Goal: Task Accomplishment & Management: Manage account settings

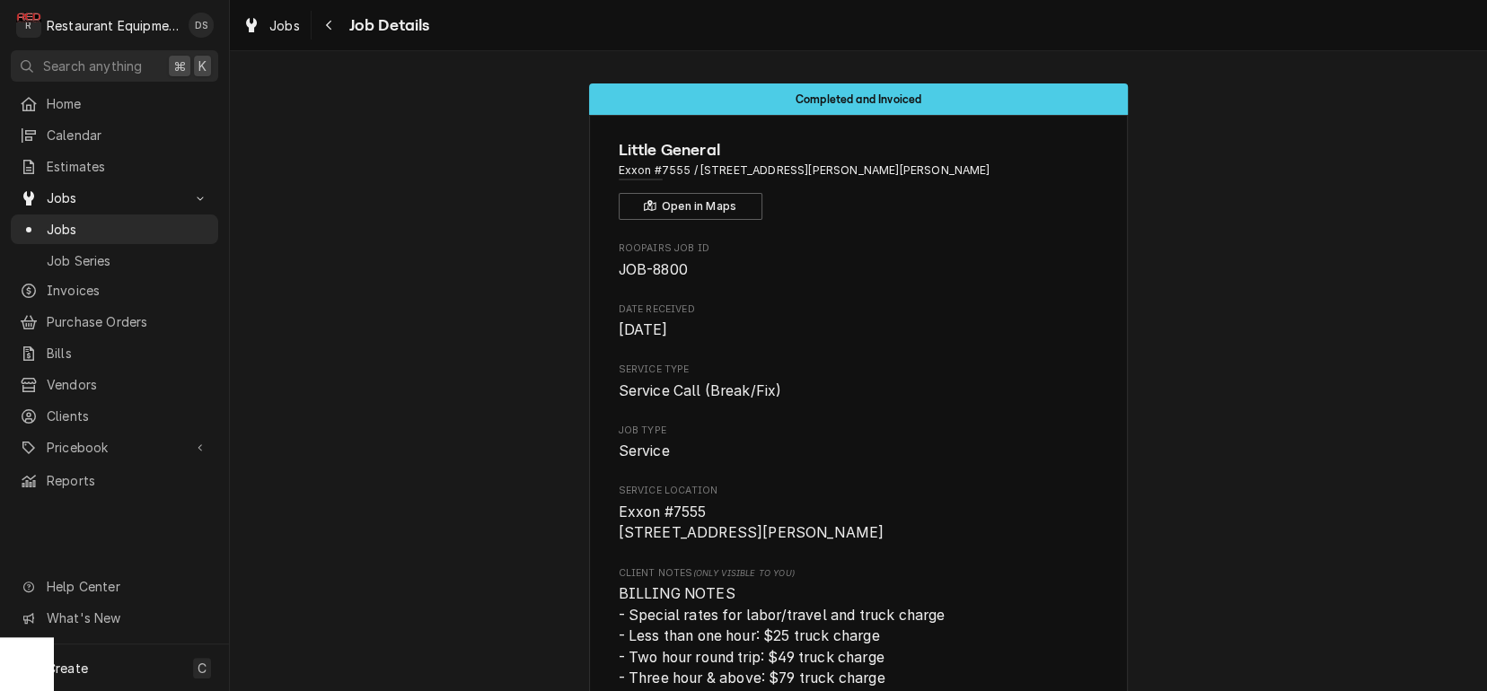
scroll to position [1945, 0]
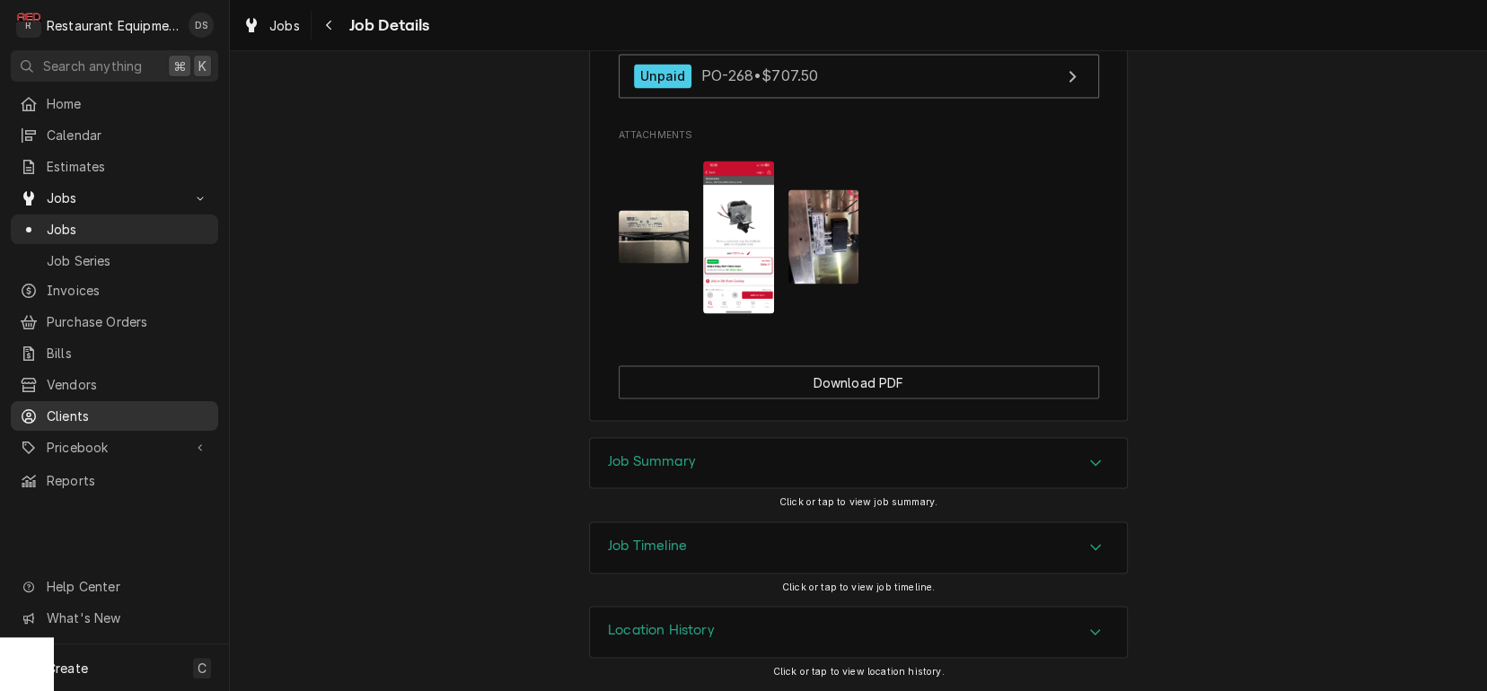
click at [90, 407] on span "Clients" at bounding box center [128, 416] width 163 height 19
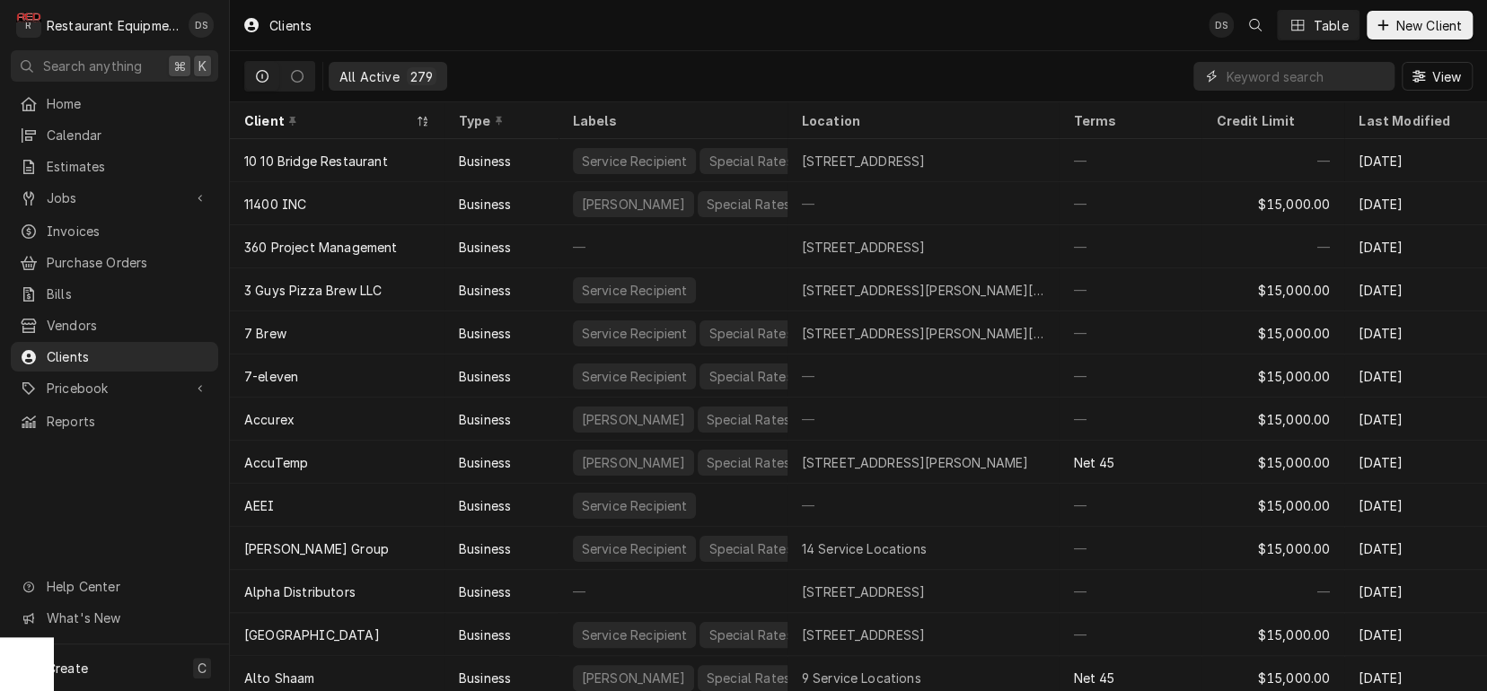
click at [1239, 75] on input "Dynamic Content Wrapper" at bounding box center [1305, 76] width 160 height 29
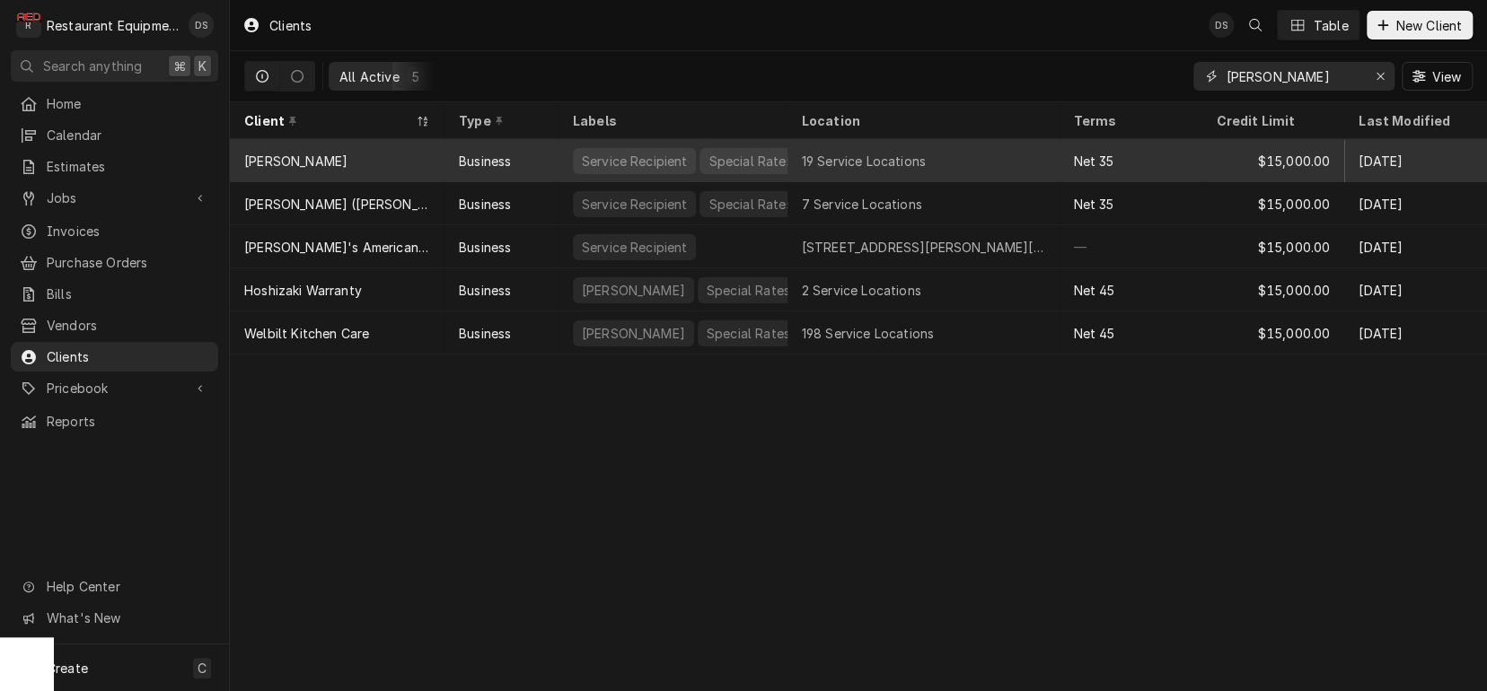
type input "bob"
click at [352, 162] on div "[PERSON_NAME]" at bounding box center [337, 160] width 215 height 43
click at [521, 154] on div "Business" at bounding box center [501, 160] width 114 height 43
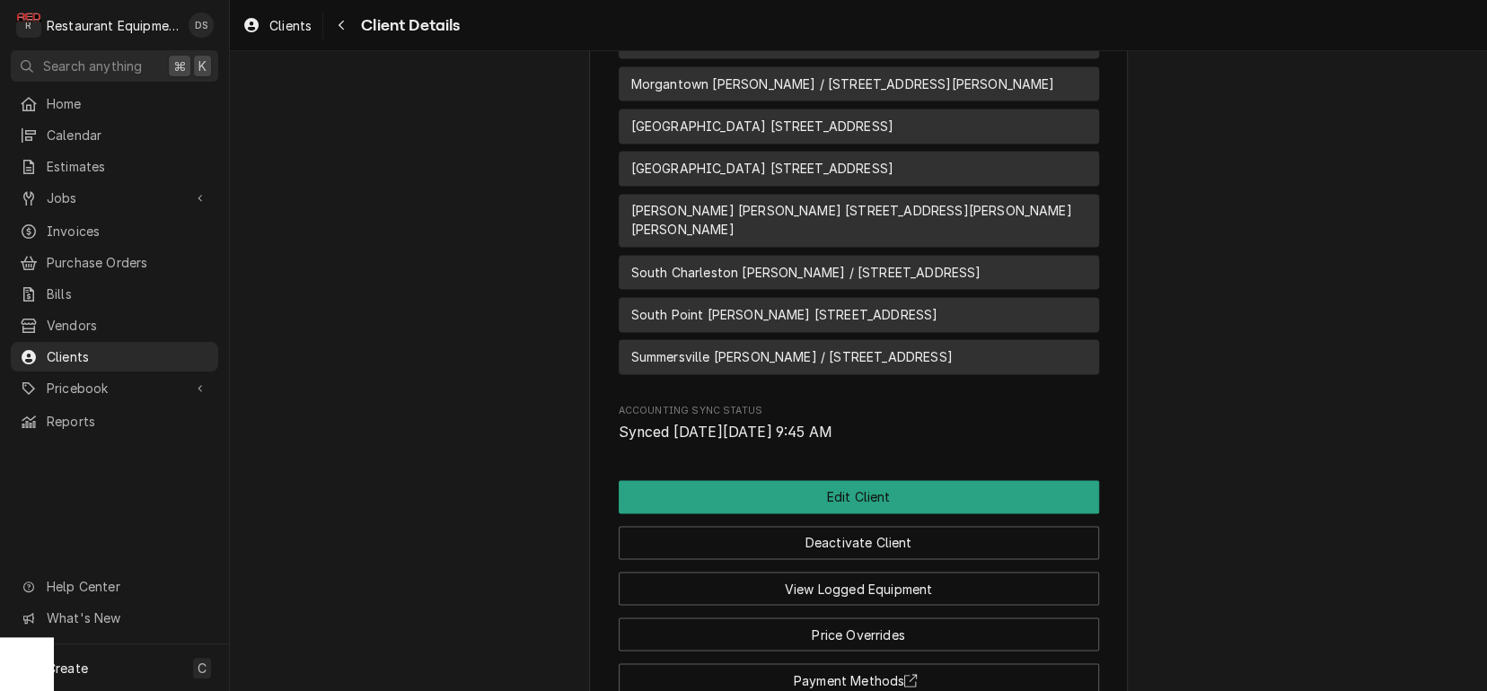
click at [829, 305] on span "South Point [PERSON_NAME] [STREET_ADDRESS]" at bounding box center [784, 314] width 307 height 19
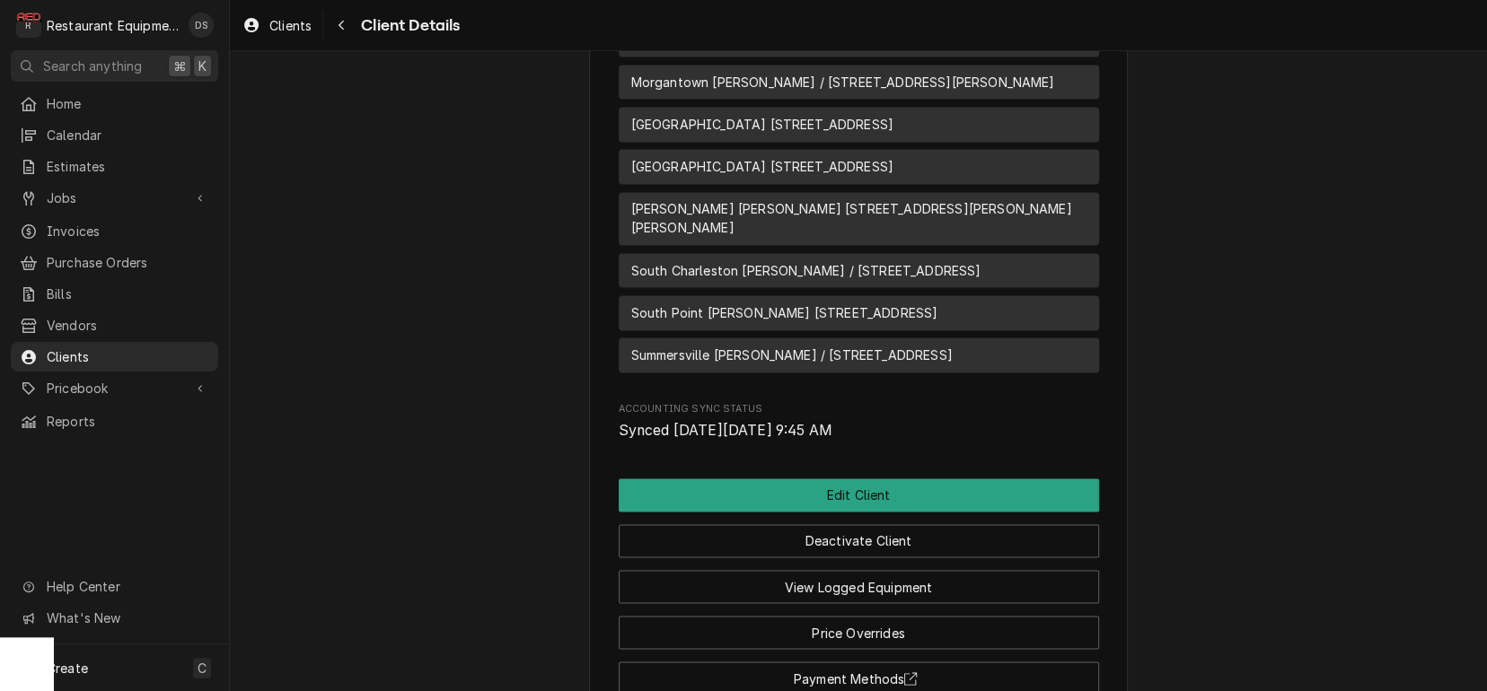
click at [829, 303] on span "South Point [PERSON_NAME] [STREET_ADDRESS]" at bounding box center [784, 312] width 307 height 19
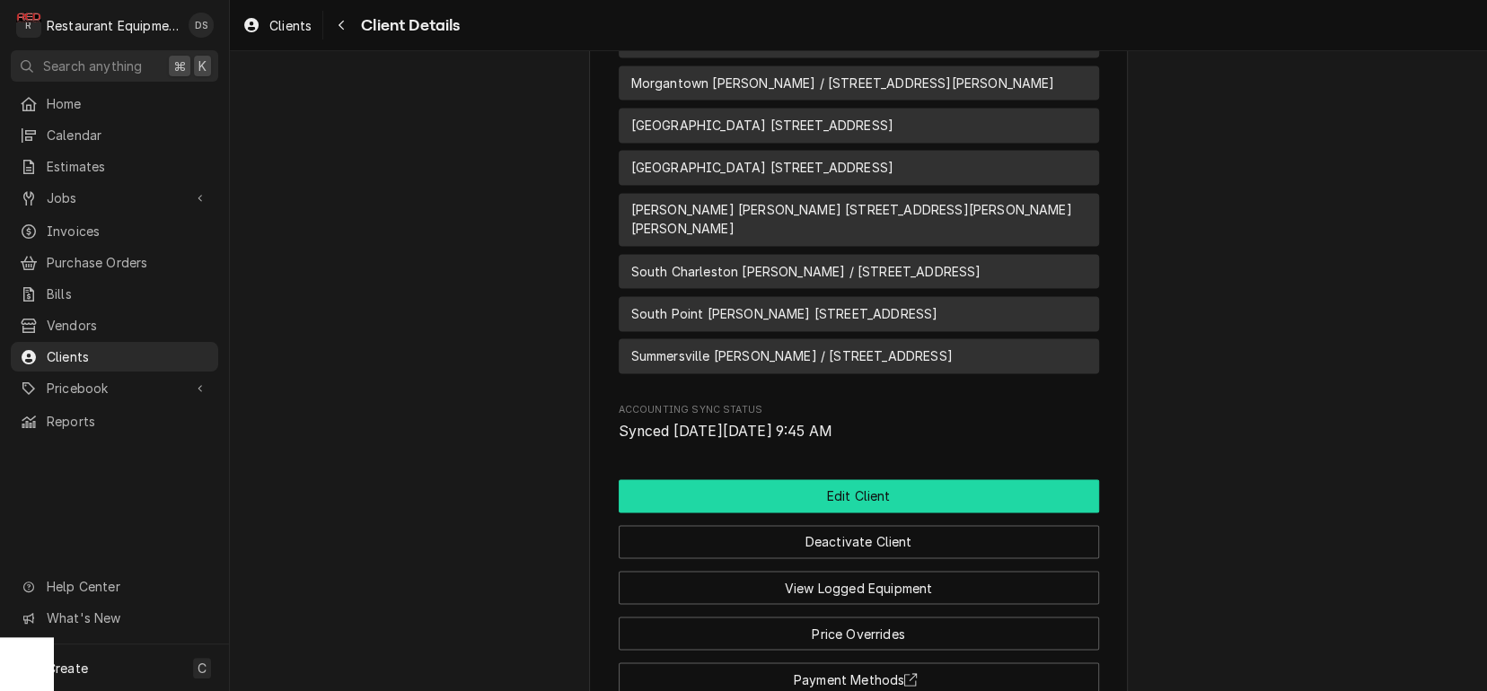
scroll to position [1628, 0]
click at [862, 479] on button "Edit Client" at bounding box center [859, 495] width 480 height 33
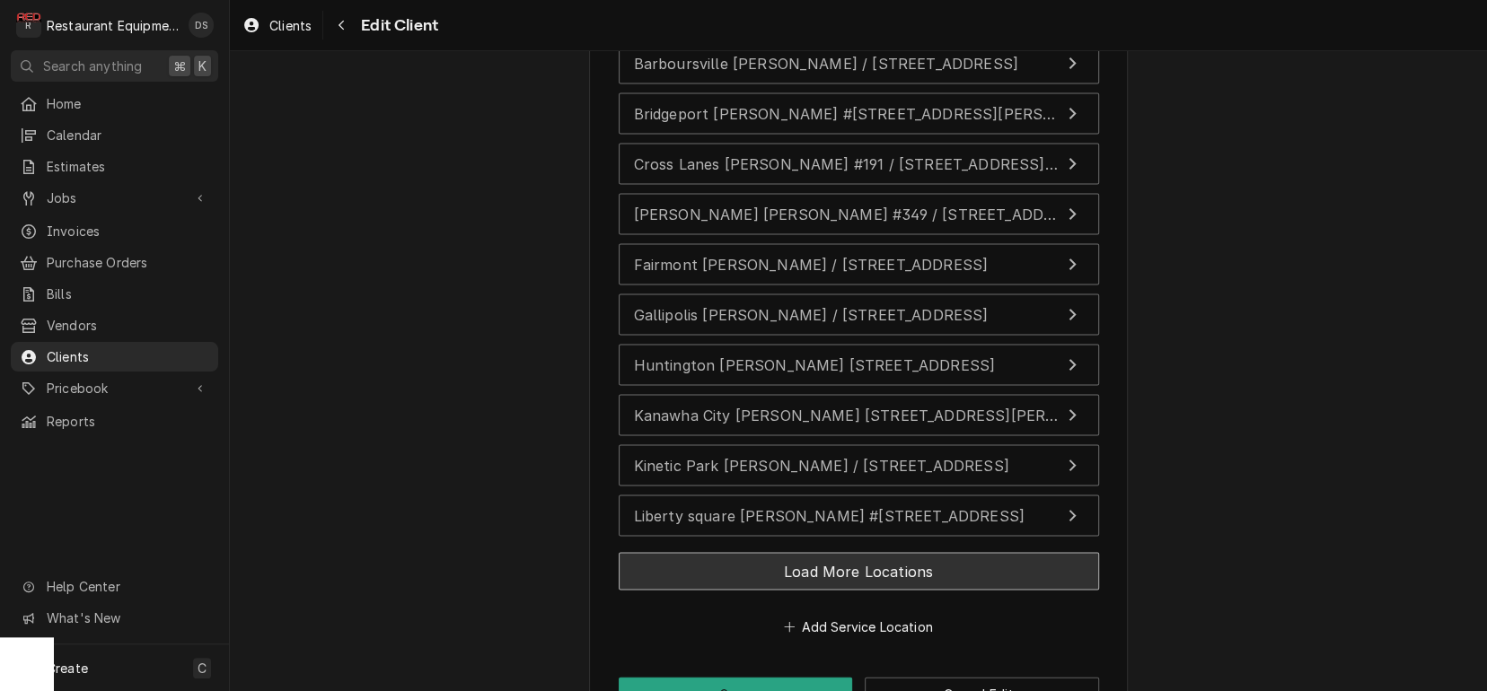
click at [907, 552] on button "Load More Locations" at bounding box center [859, 571] width 480 height 38
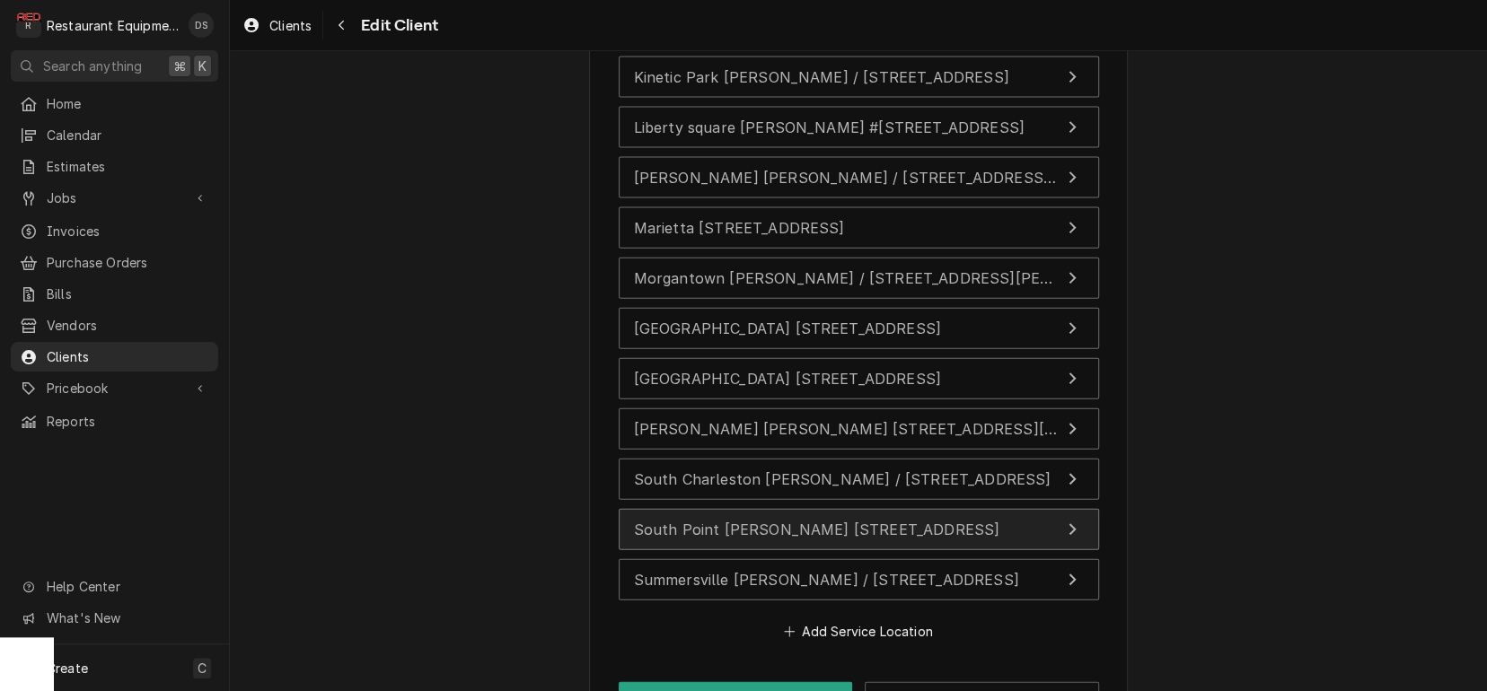
click at [1073, 524] on icon "Update Service Location" at bounding box center [1071, 530] width 7 height 12
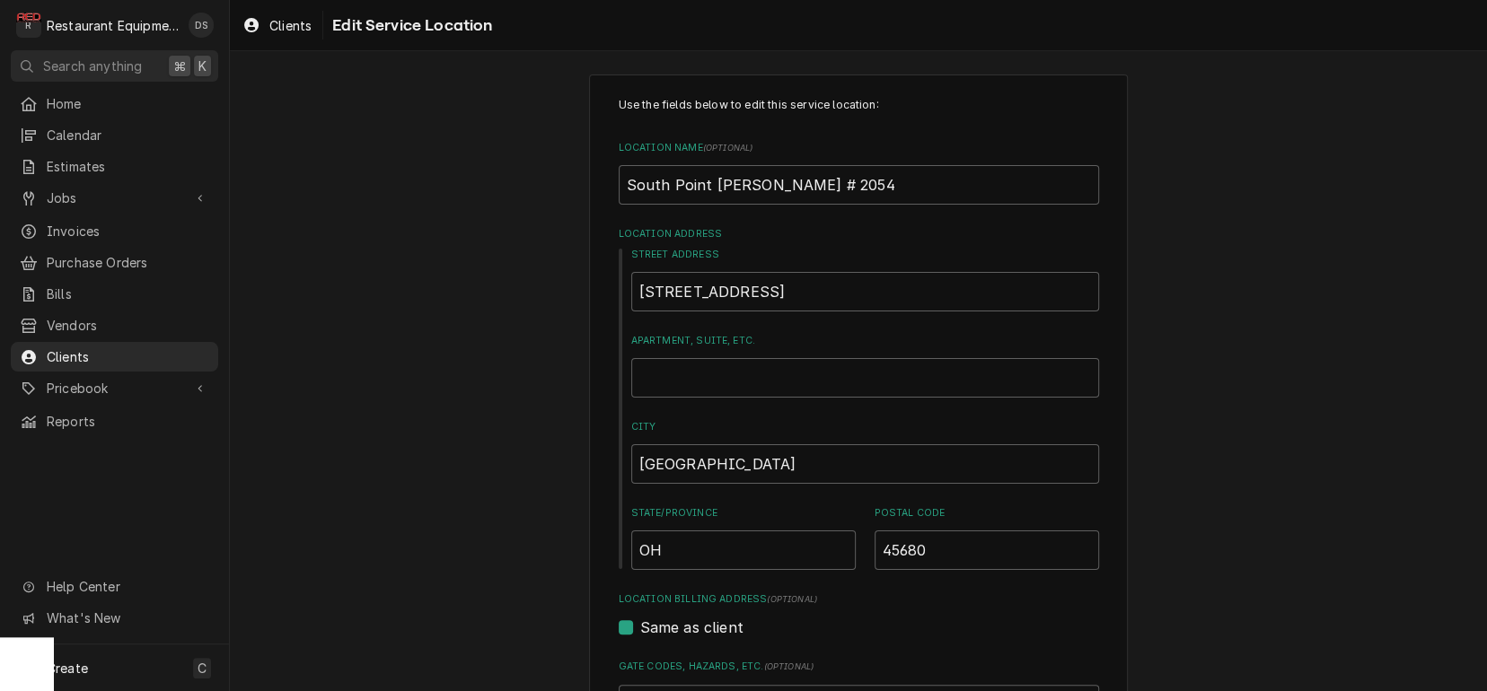
scroll to position [12, 0]
drag, startPoint x: 846, startPoint y: 196, endPoint x: 382, endPoint y: 185, distance: 463.4
type textarea "x"
drag, startPoint x: 750, startPoint y: 295, endPoint x: 584, endPoint y: 284, distance: 166.5
type textarea "x"
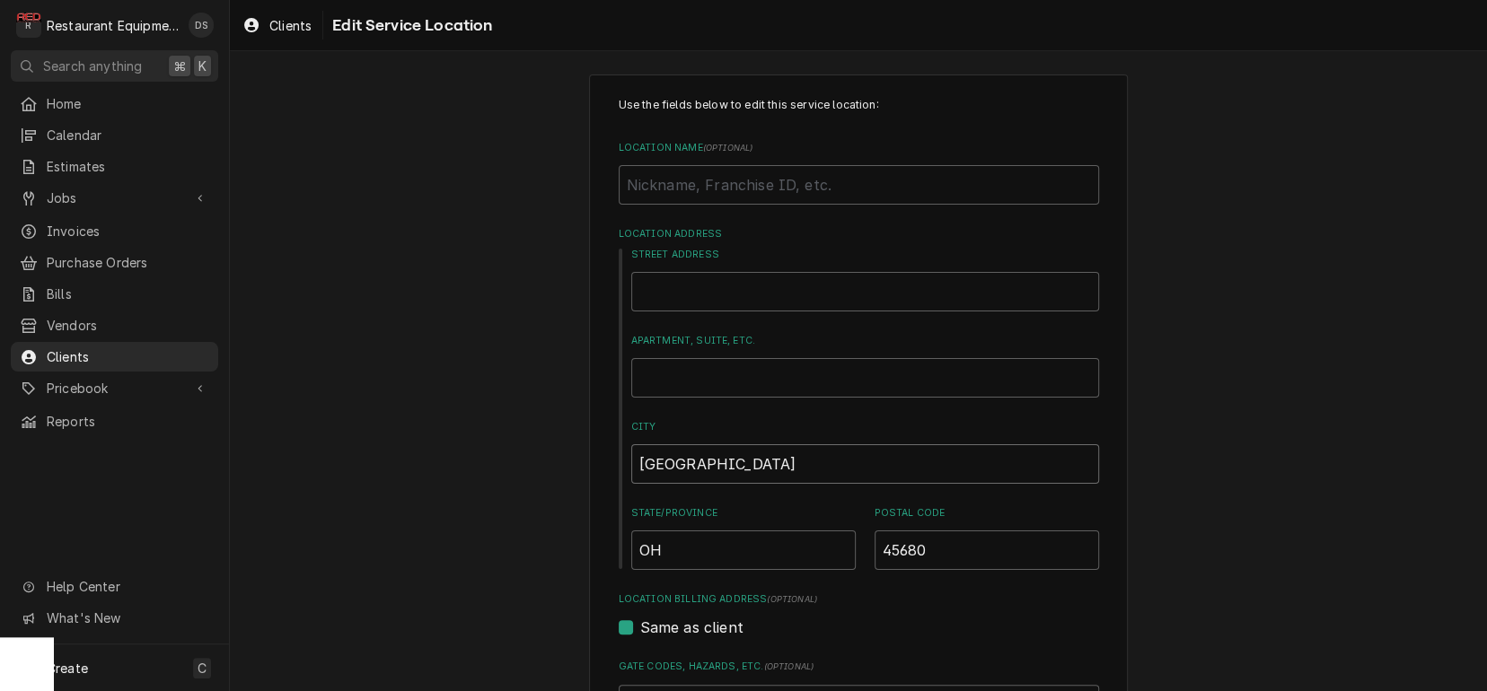
drag, startPoint x: 708, startPoint y: 465, endPoint x: 567, endPoint y: 442, distance: 142.9
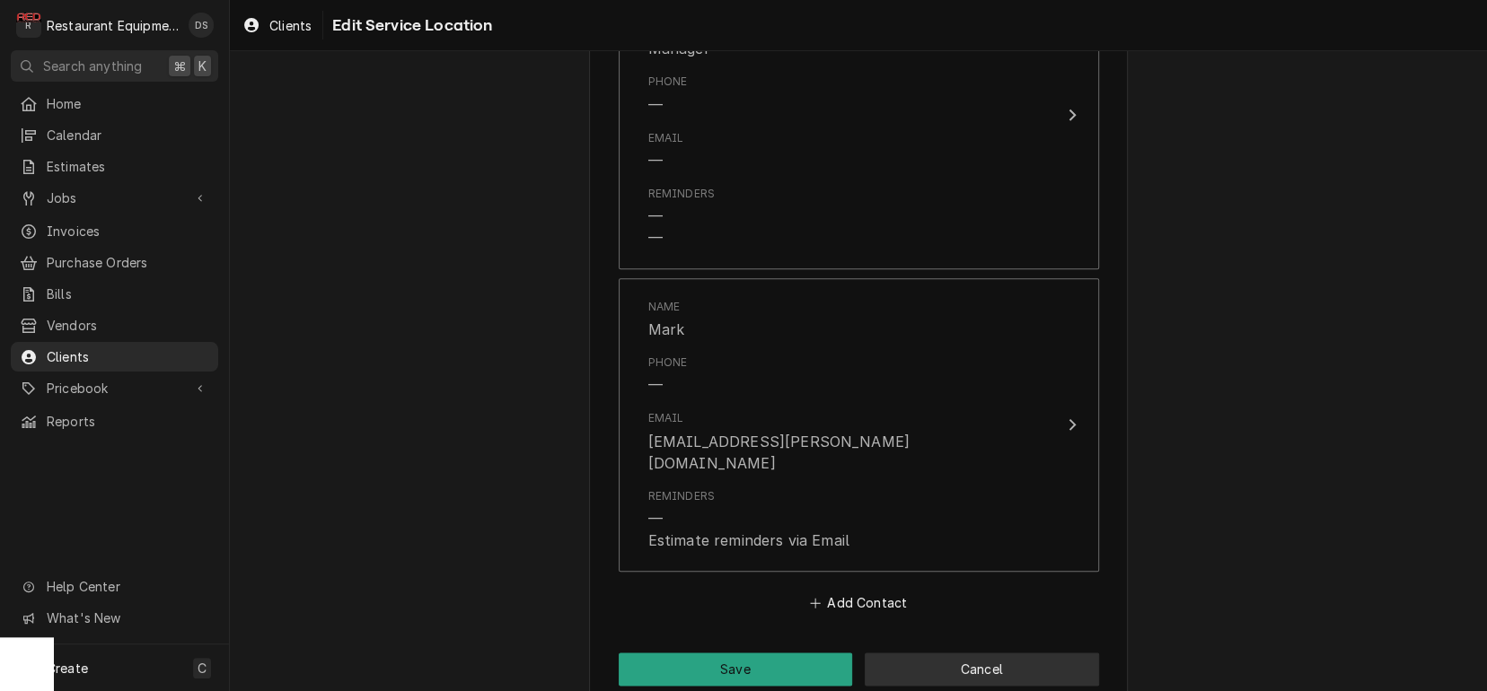
scroll to position [0, 0]
click at [900, 653] on button "Cancel" at bounding box center [982, 669] width 234 height 33
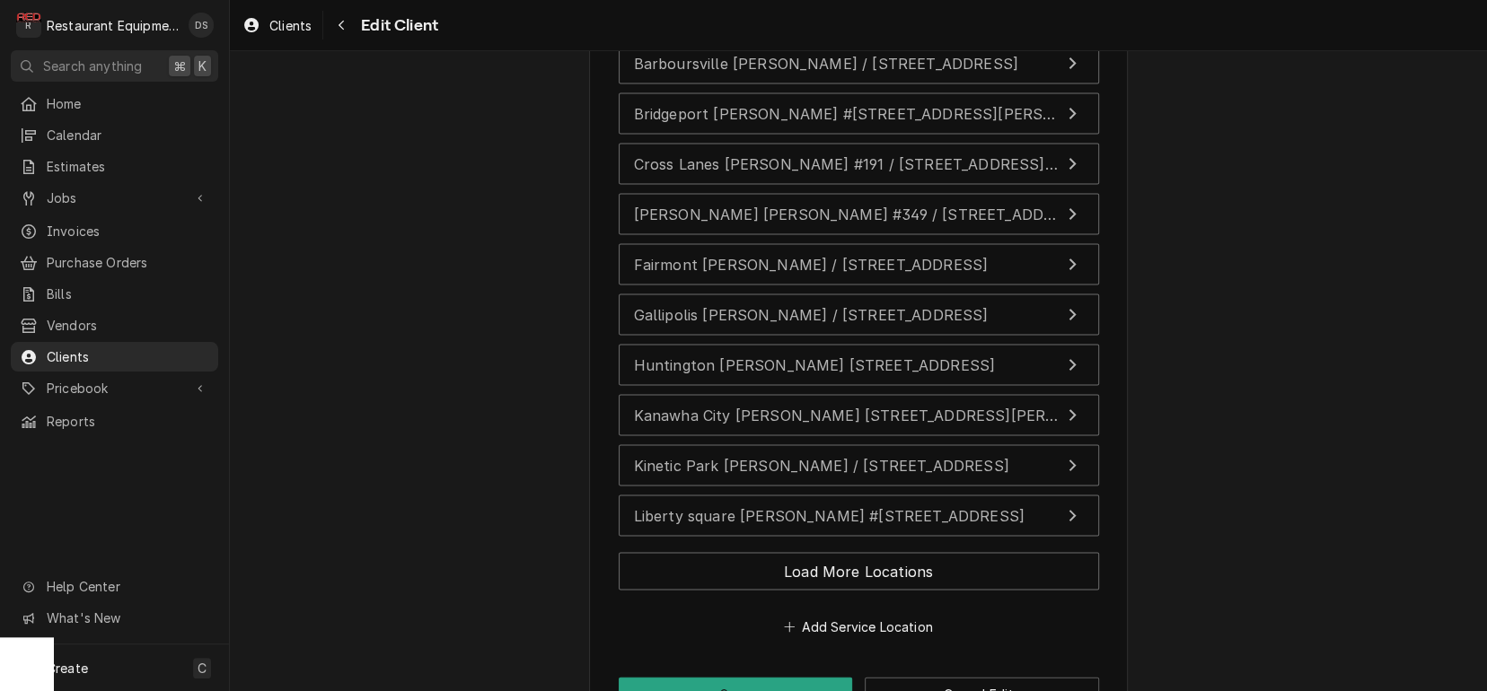
click at [816, 552] on button "Load More Locations" at bounding box center [859, 571] width 480 height 38
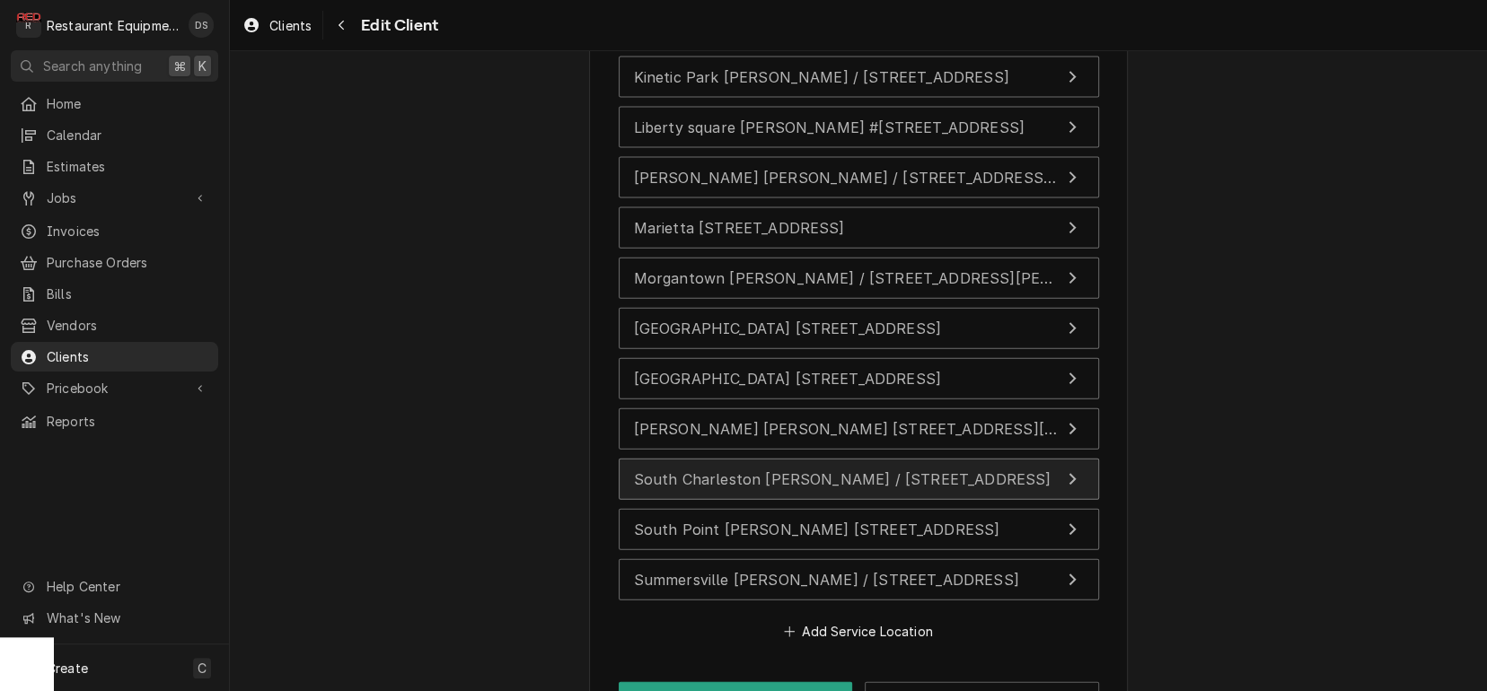
click at [770, 470] on span "South Charleston Bob Evans / 4001 MacCorkle Ave SW, South Charleston, WV 25309" at bounding box center [842, 479] width 417 height 18
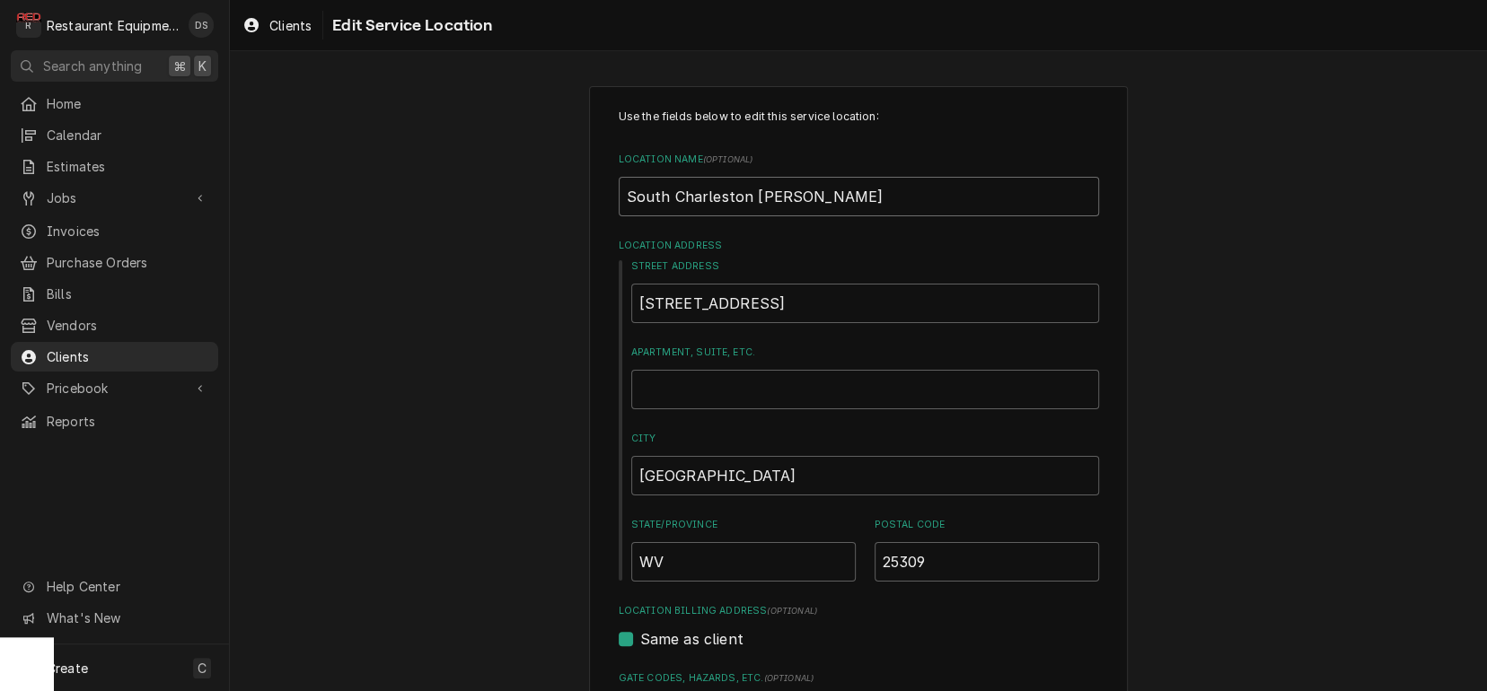
drag, startPoint x: 863, startPoint y: 178, endPoint x: 450, endPoint y: 181, distance: 413.0
drag, startPoint x: 646, startPoint y: 198, endPoint x: 440, endPoint y: 191, distance: 206.6
type textarea "x"
type input "outh Charleston Bob Evans"
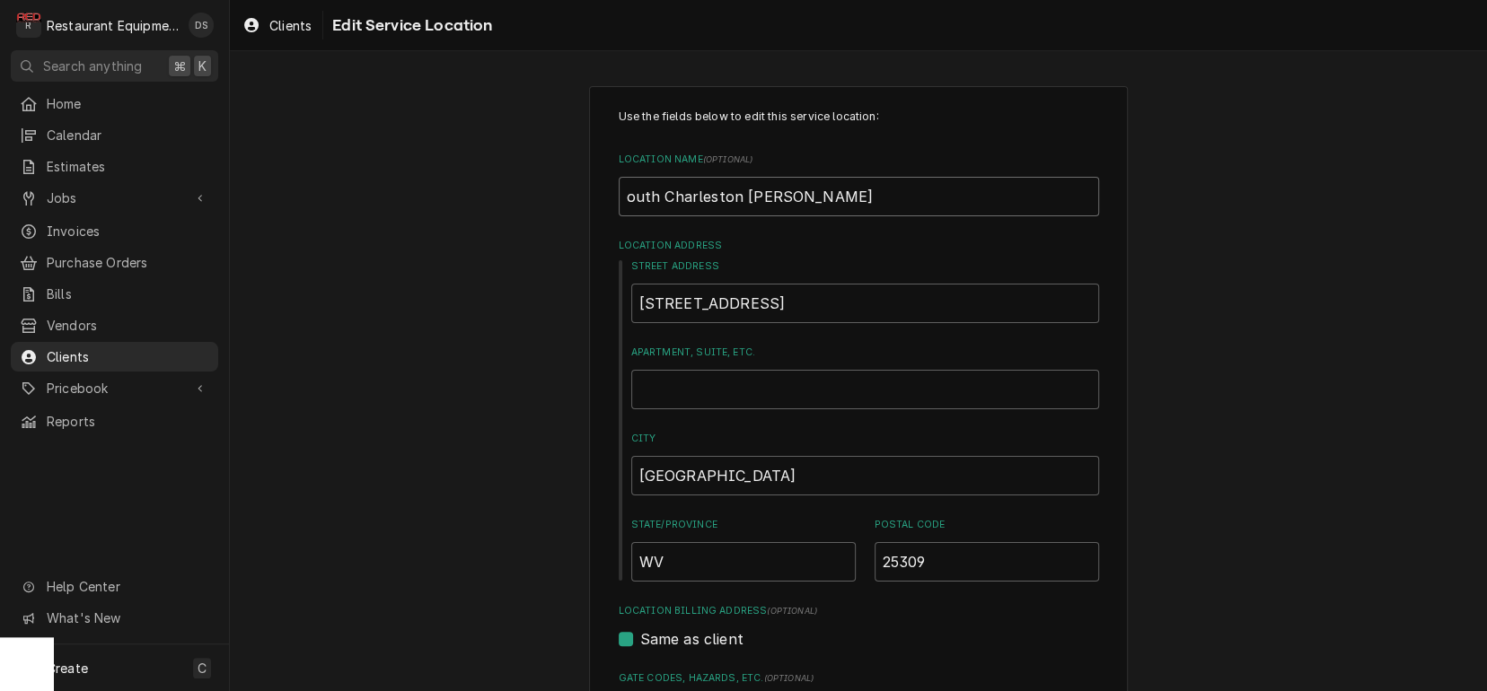
drag, startPoint x: 837, startPoint y: 199, endPoint x: 390, endPoint y: 189, distance: 447.2
type textarea "x"
drag, startPoint x: 567, startPoint y: 290, endPoint x: 434, endPoint y: 285, distance: 133.0
type textarea "x"
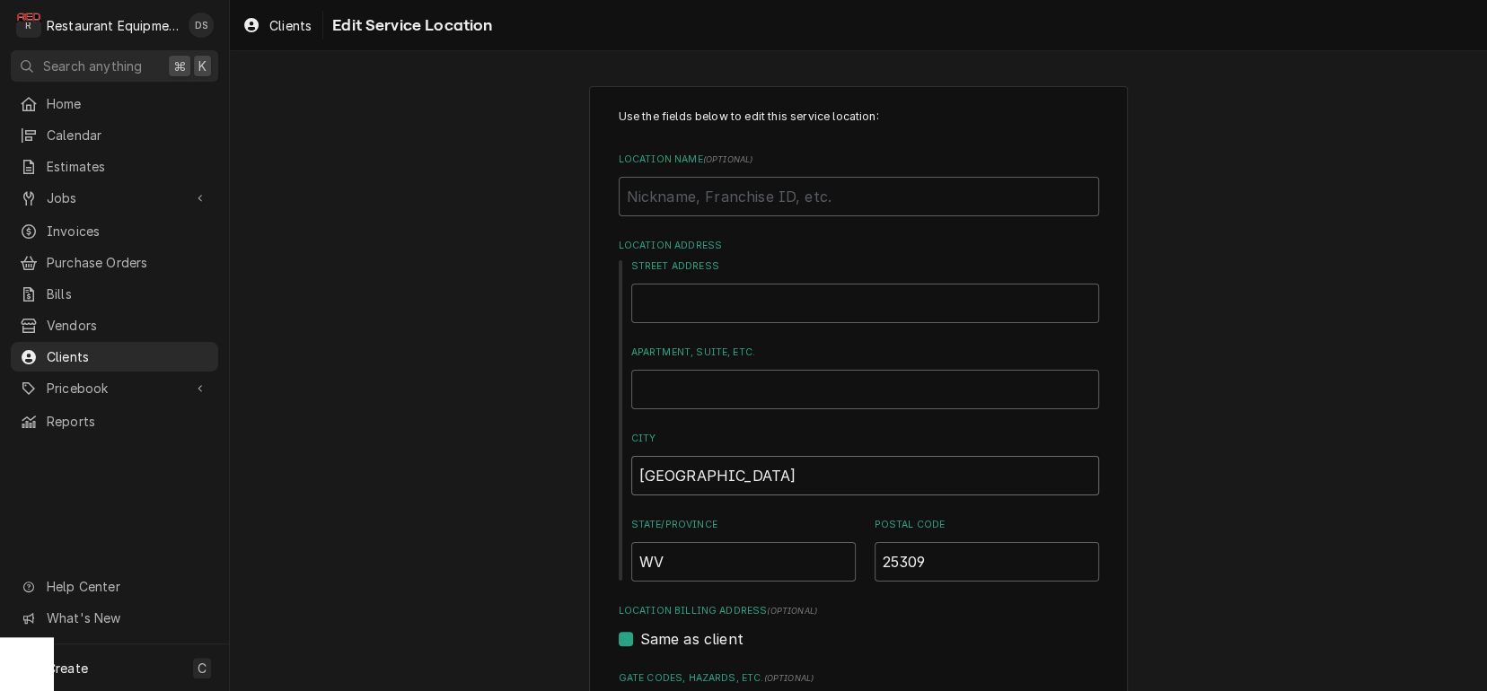
drag, startPoint x: 746, startPoint y: 479, endPoint x: 548, endPoint y: 463, distance: 199.0
type textarea "x"
type input "n"
type textarea "x"
click at [679, 483] on input "City" at bounding box center [865, 476] width 468 height 40
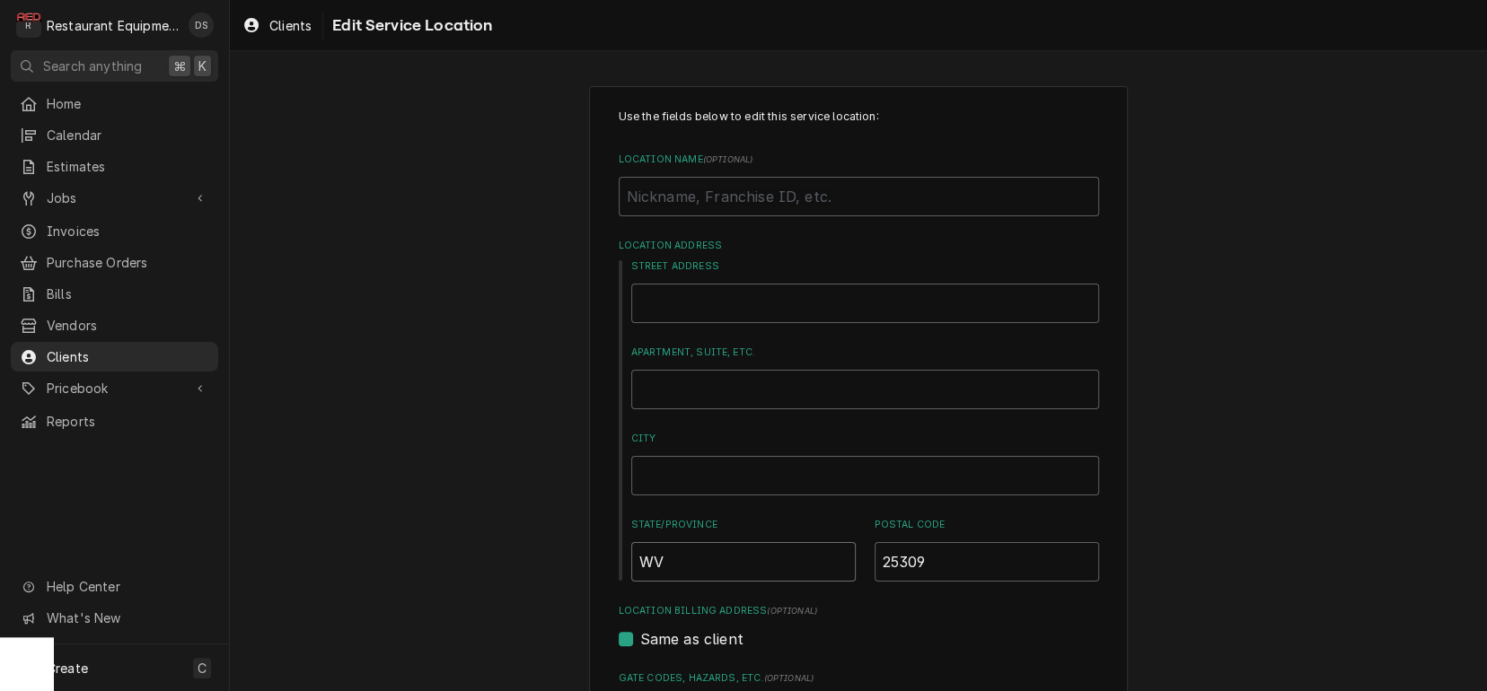
drag, startPoint x: 621, startPoint y: 559, endPoint x: 598, endPoint y: 557, distance: 23.5
type textarea "x"
drag, startPoint x: 963, startPoint y: 567, endPoint x: 794, endPoint y: 560, distance: 169.8
type textarea "x"
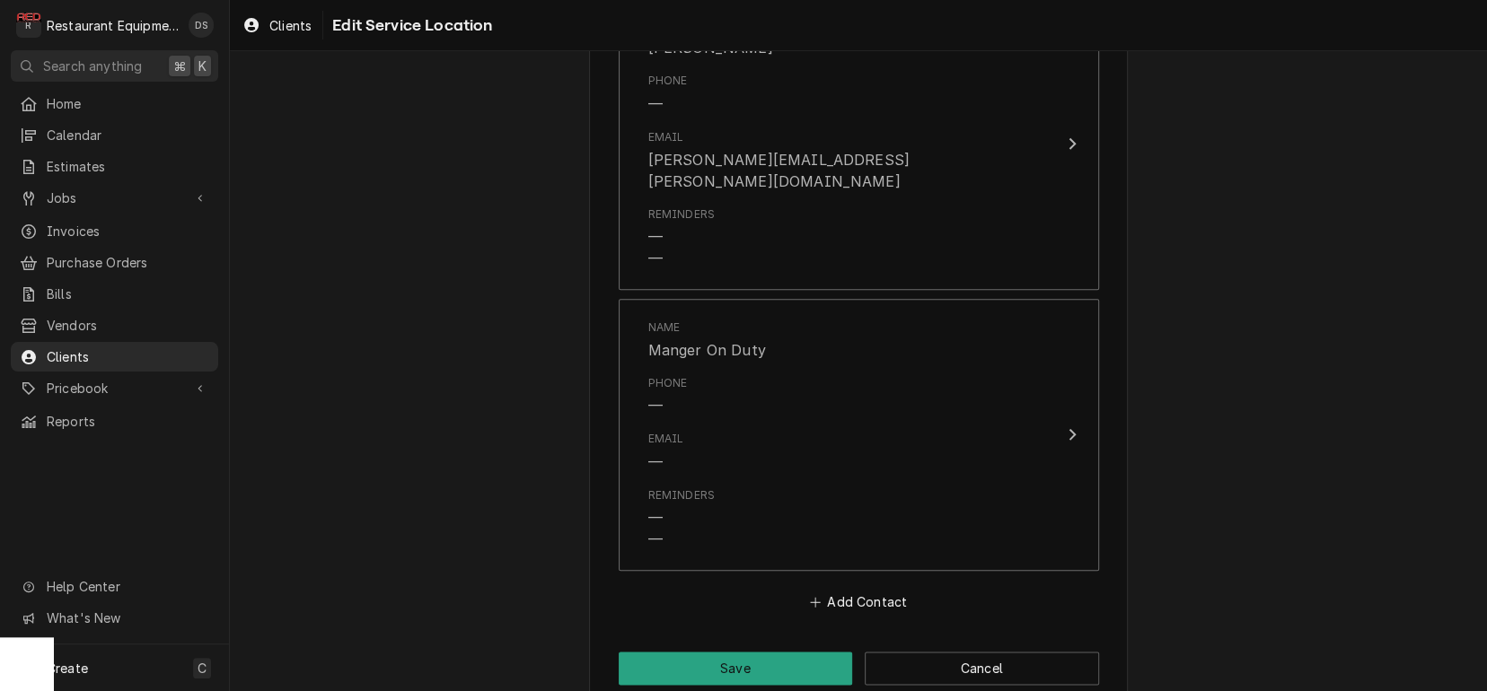
scroll to position [1031, 0]
click at [824, 653] on button "Save" at bounding box center [736, 669] width 234 height 33
type textarea "x"
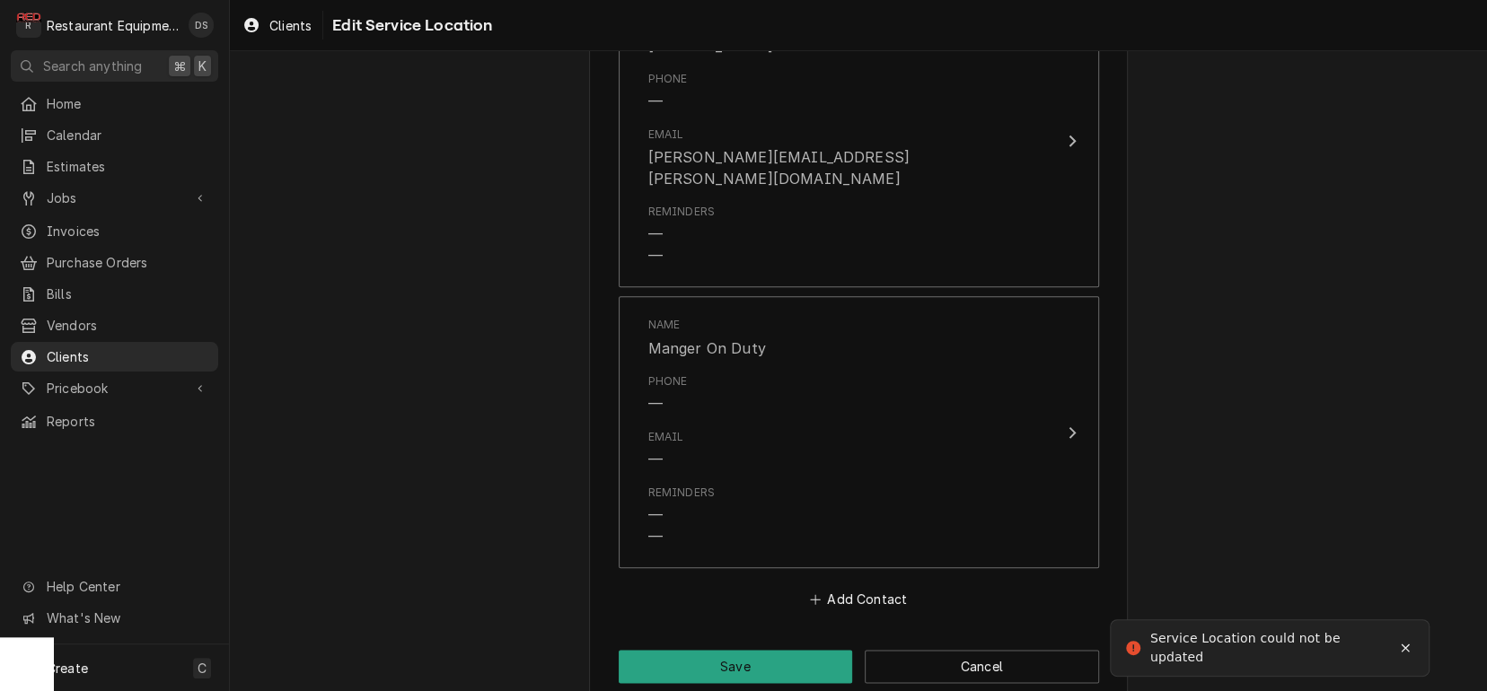
scroll to position [1071, 0]
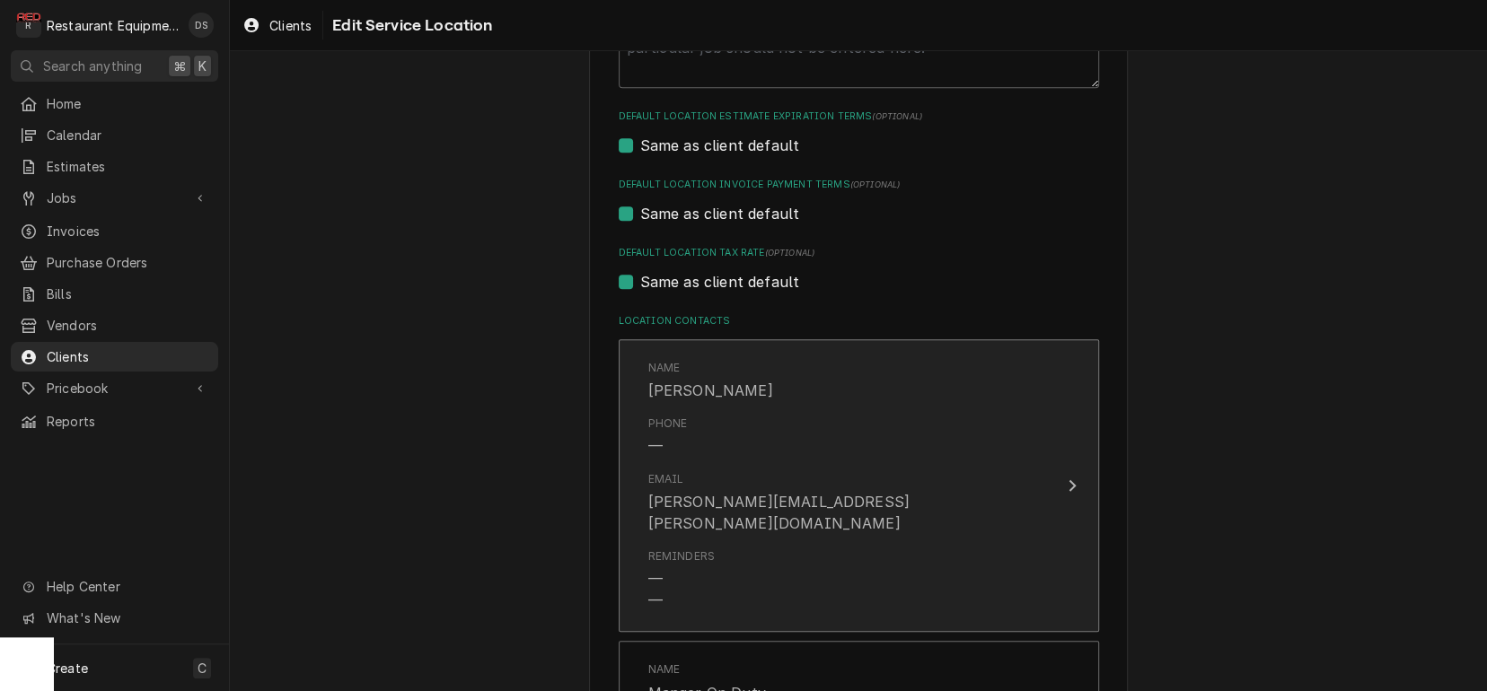
click at [826, 388] on div "Name Corey Miller" at bounding box center [839, 381] width 383 height 56
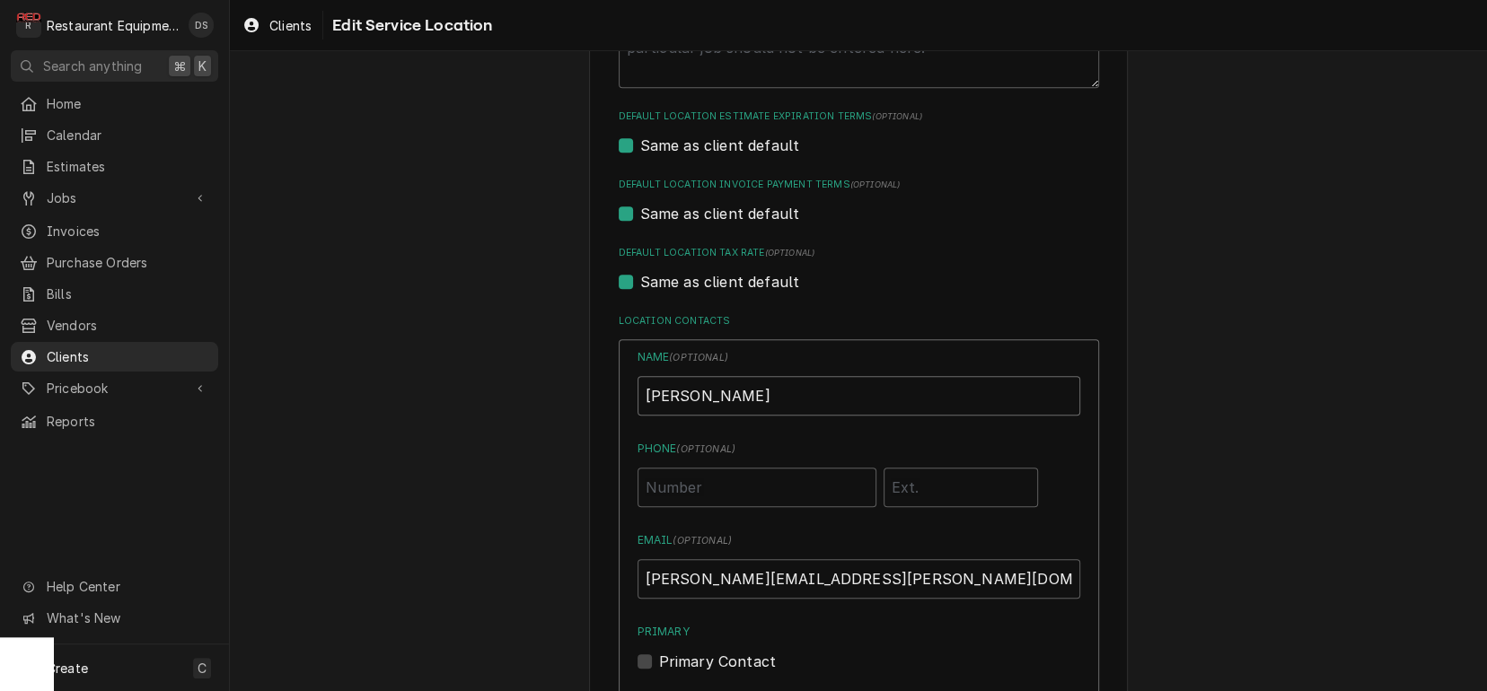
drag, startPoint x: 664, startPoint y: 391, endPoint x: 535, endPoint y: 402, distance: 129.8
drag, startPoint x: 774, startPoint y: 573, endPoint x: 449, endPoint y: 569, distance: 325.0
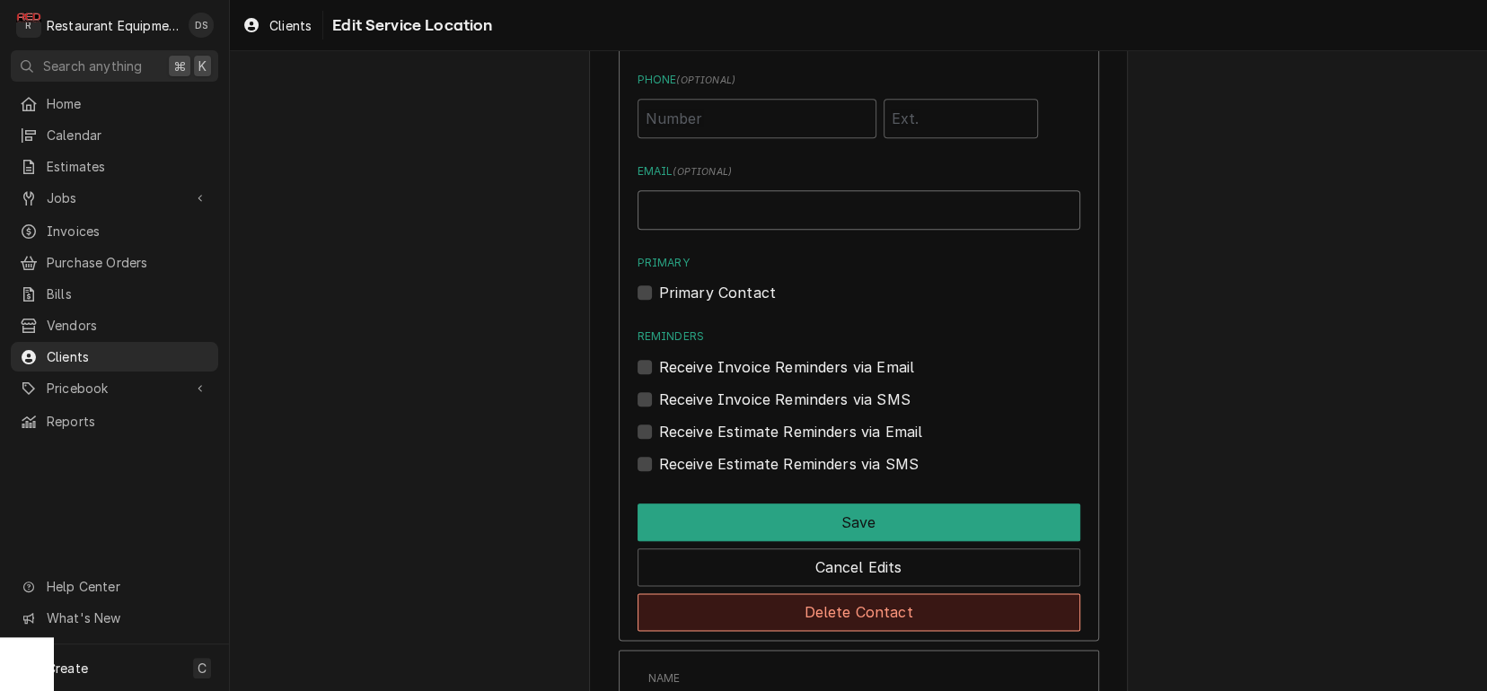
scroll to position [1101, 0]
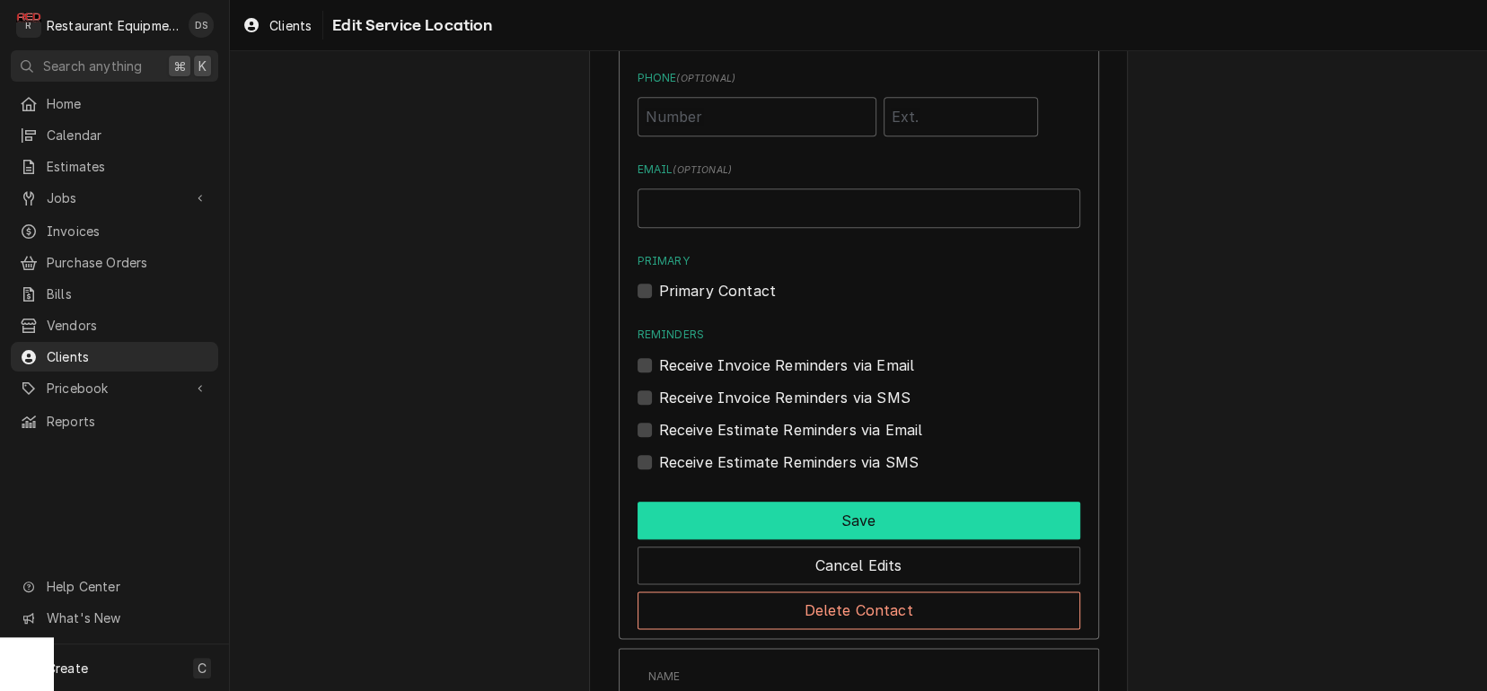
click at [825, 524] on button "Save" at bounding box center [858, 521] width 443 height 38
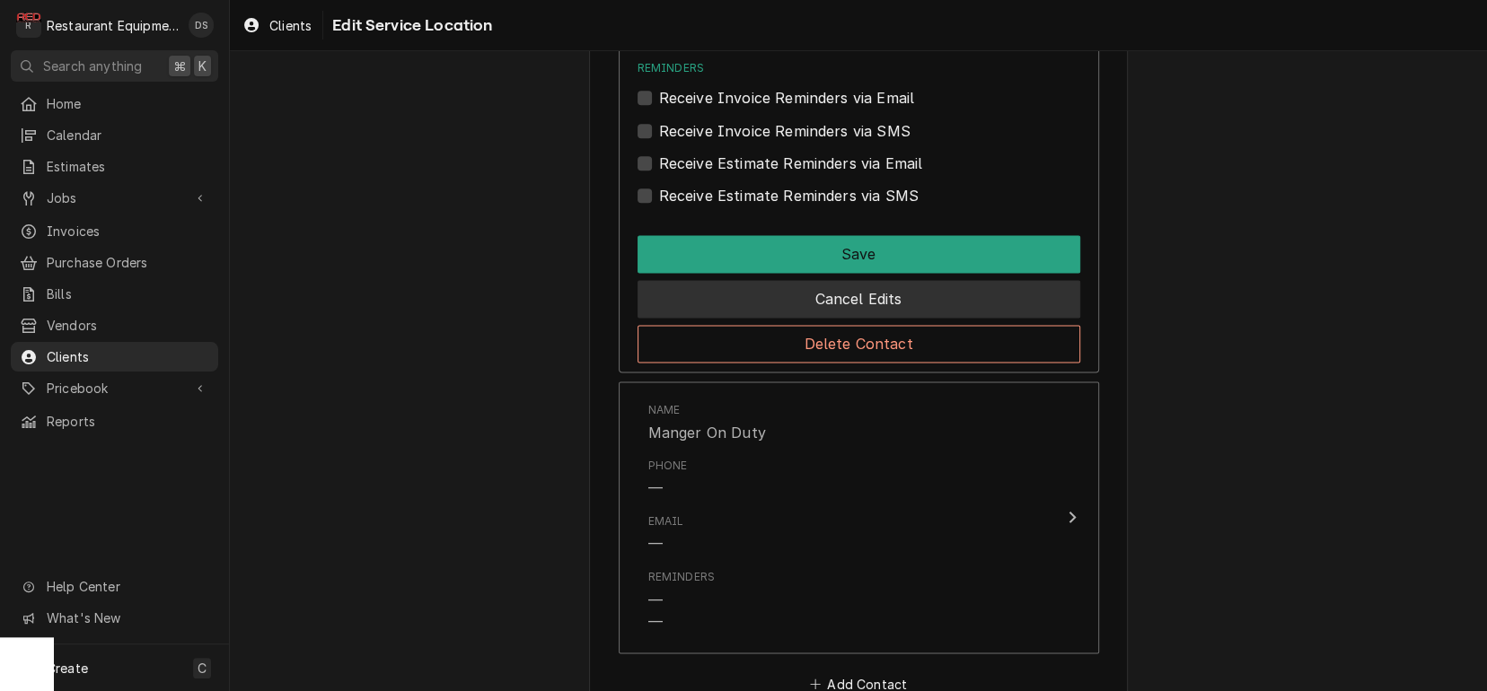
scroll to position [1436, 0]
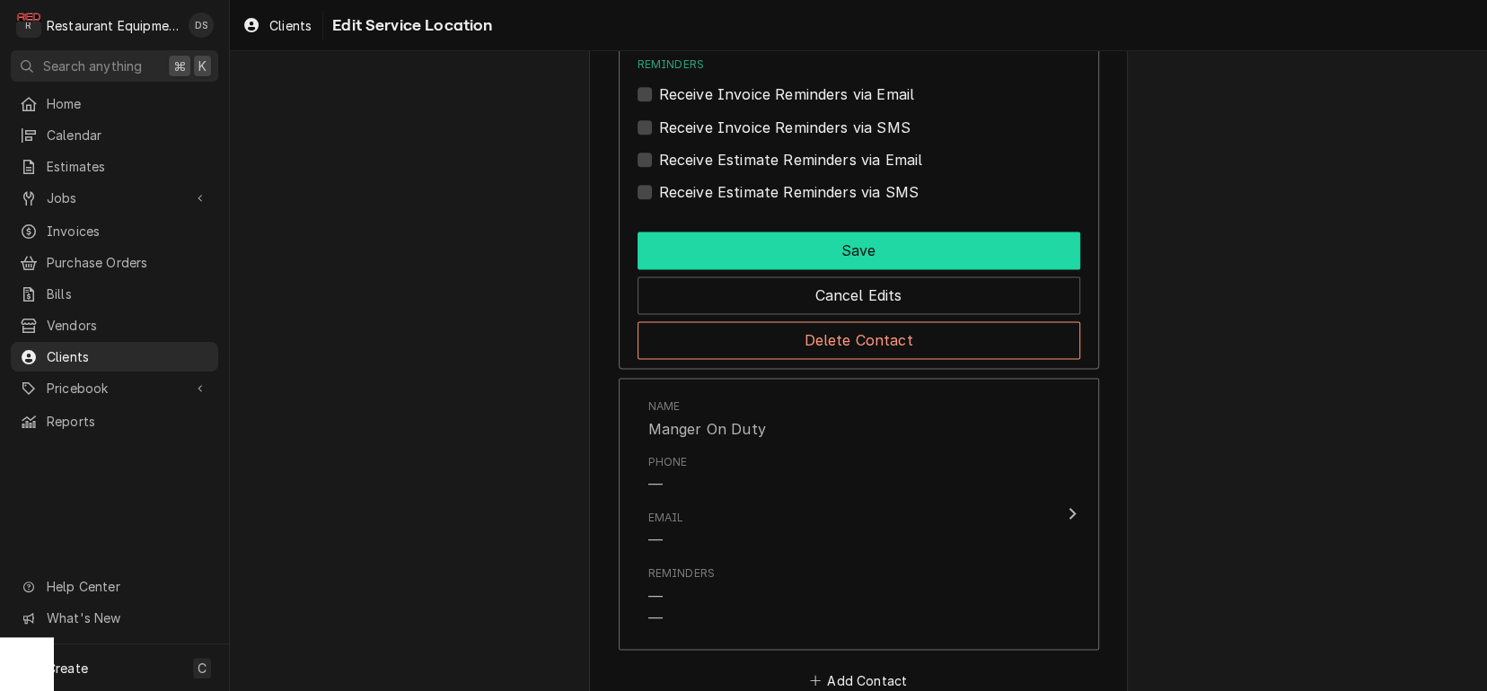
click at [846, 250] on button "Save" at bounding box center [858, 251] width 443 height 38
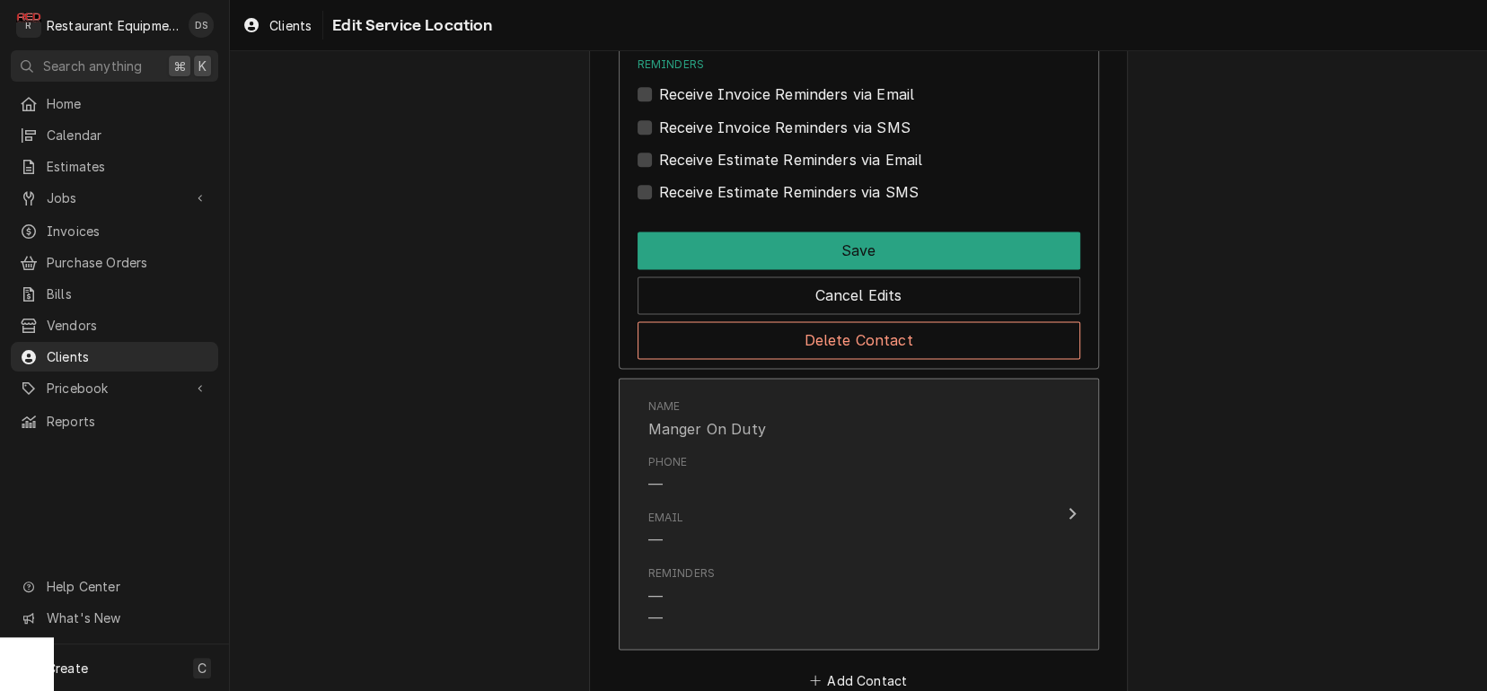
click at [823, 485] on div "Phone —" at bounding box center [839, 475] width 383 height 56
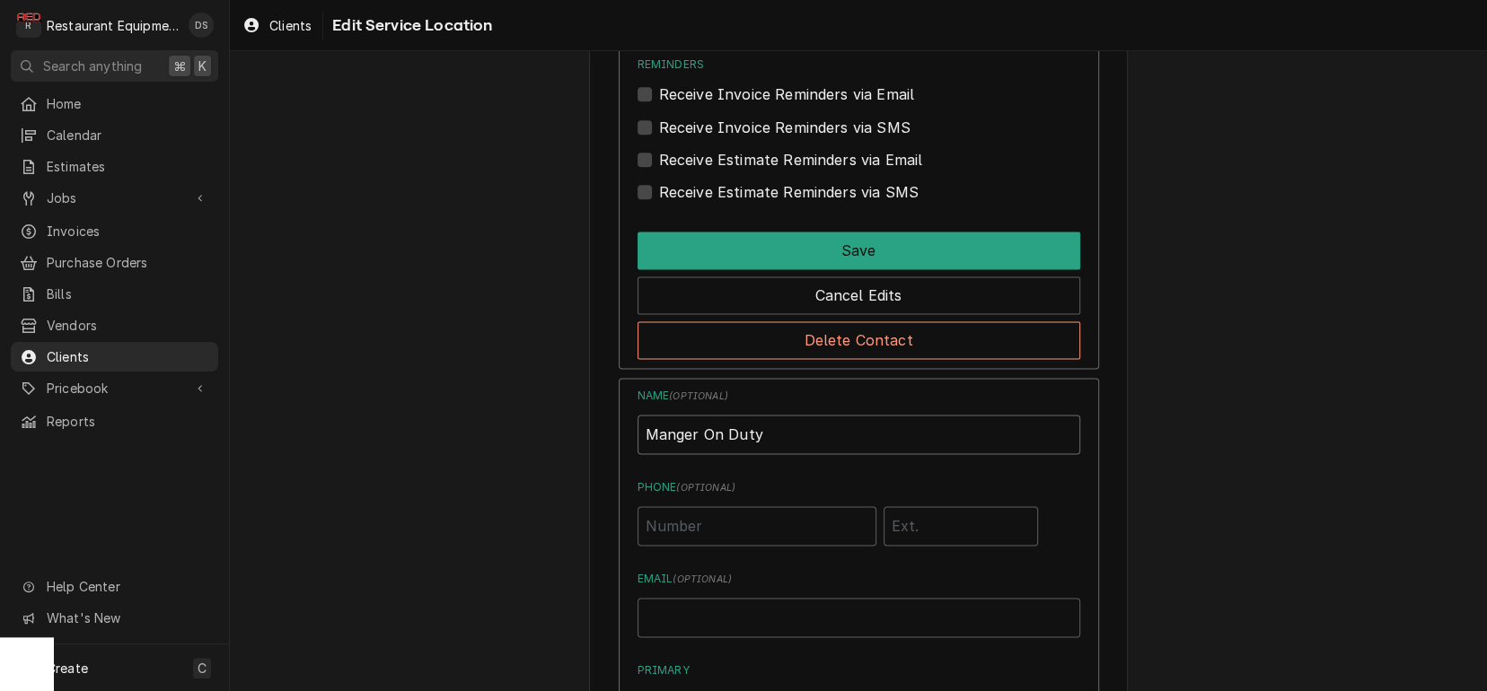
drag, startPoint x: 525, startPoint y: 424, endPoint x: 504, endPoint y: 424, distance: 21.5
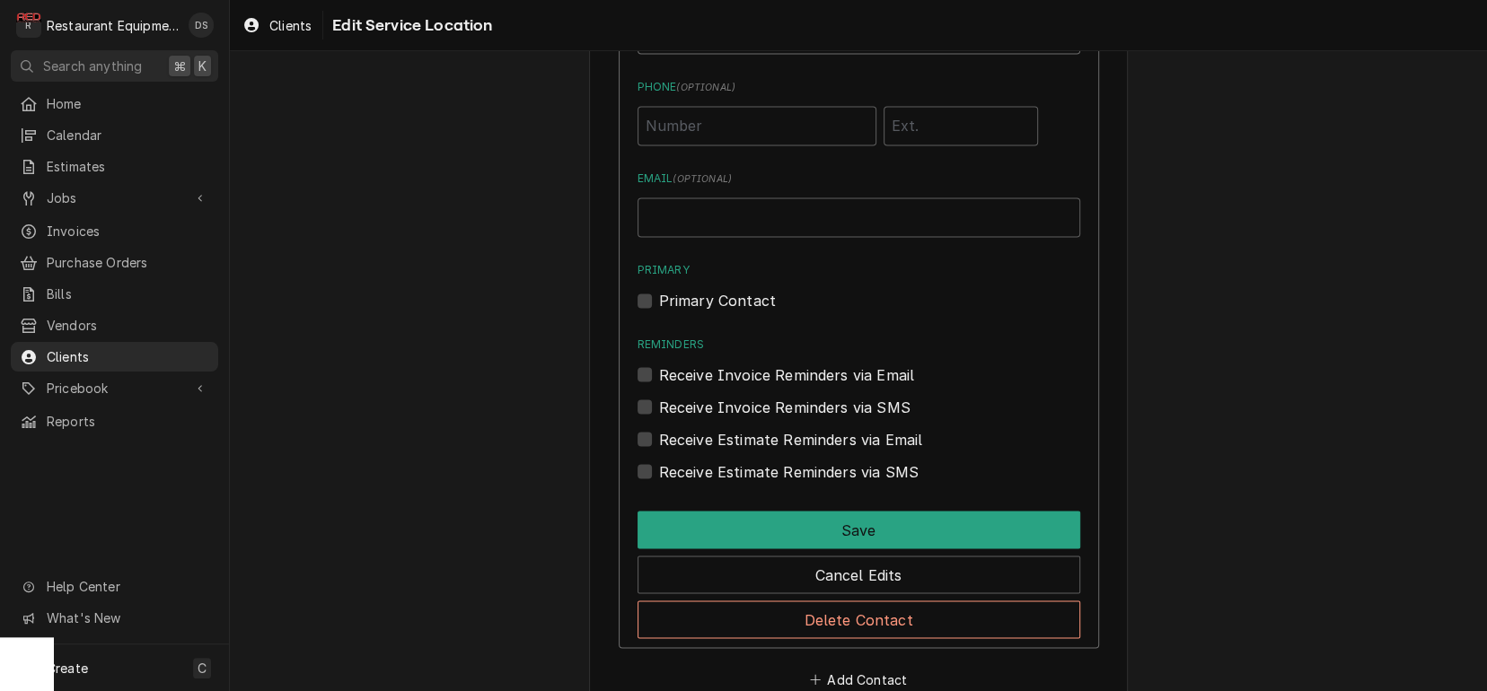
scroll to position [1840, 0]
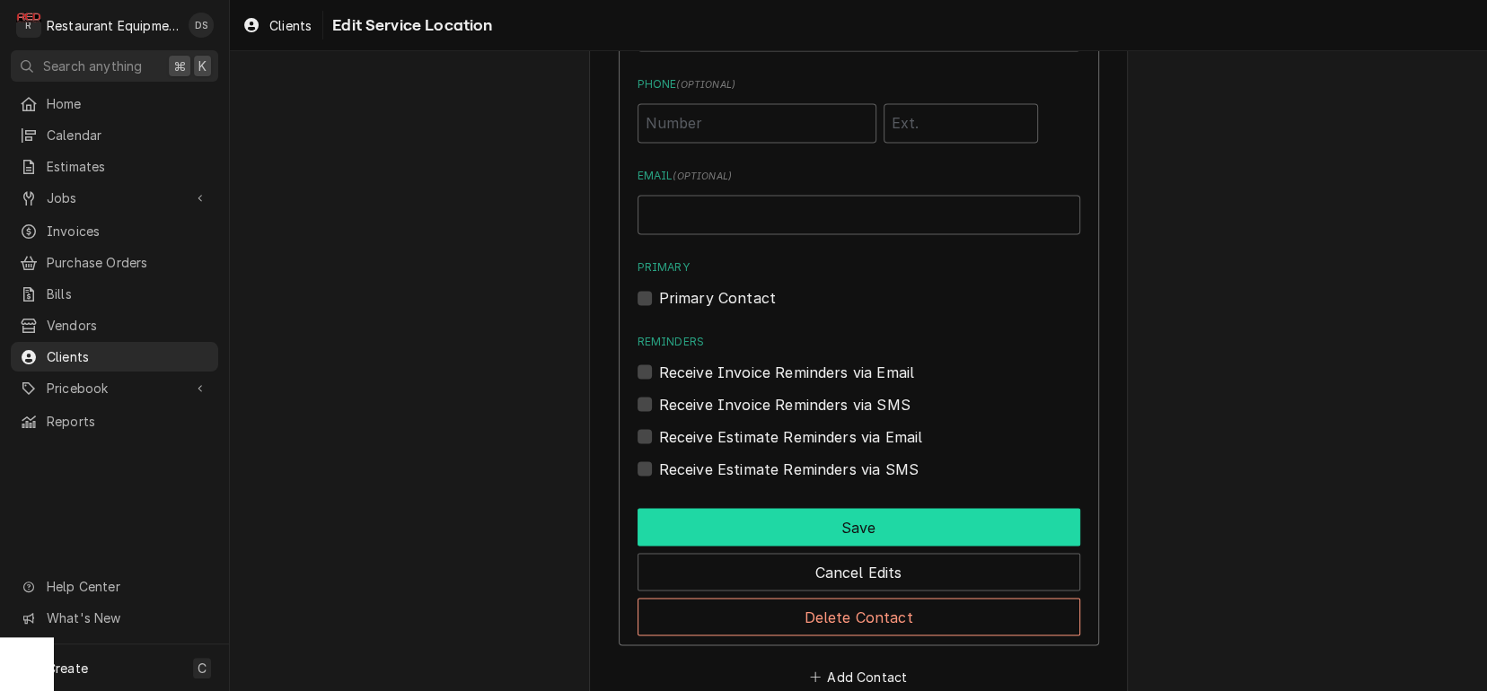
click at [805, 518] on button "Save" at bounding box center [858, 527] width 443 height 38
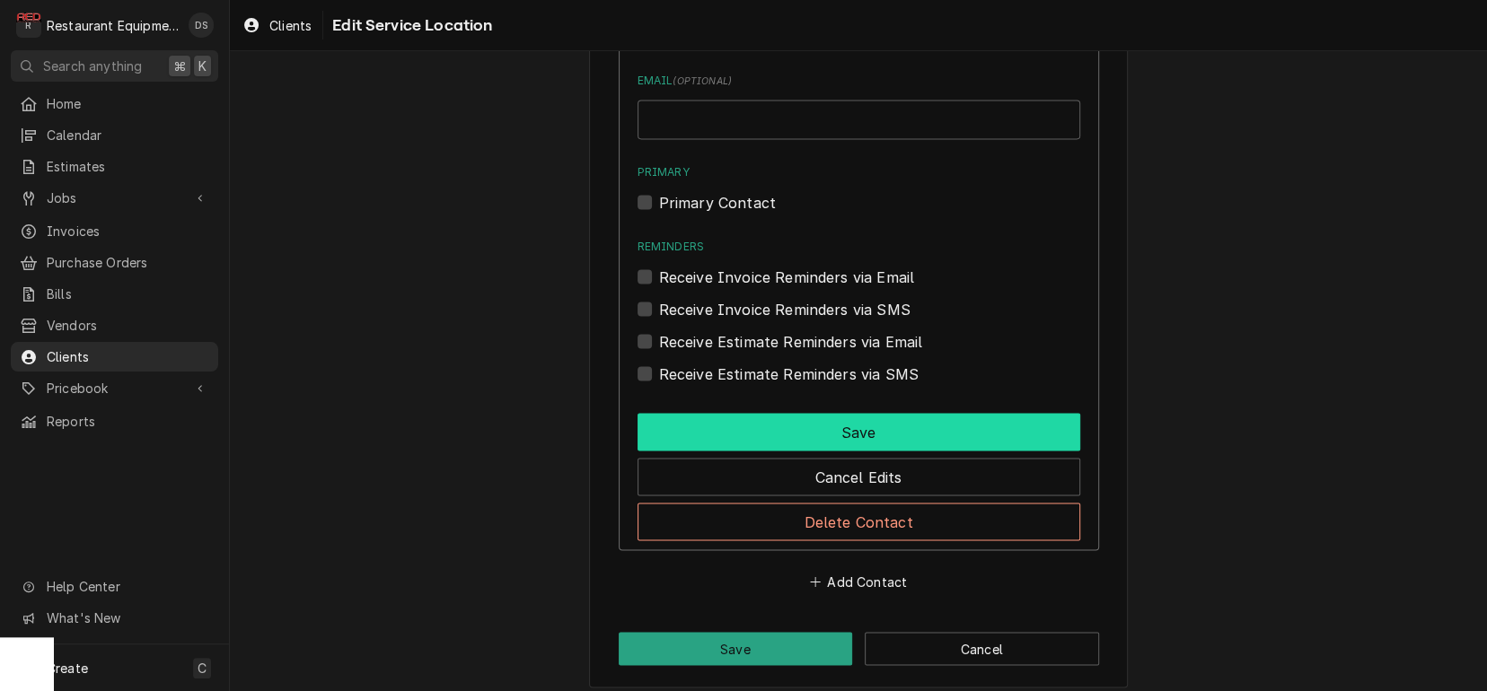
scroll to position [1999, 0]
click at [839, 415] on button "Save" at bounding box center [858, 433] width 443 height 38
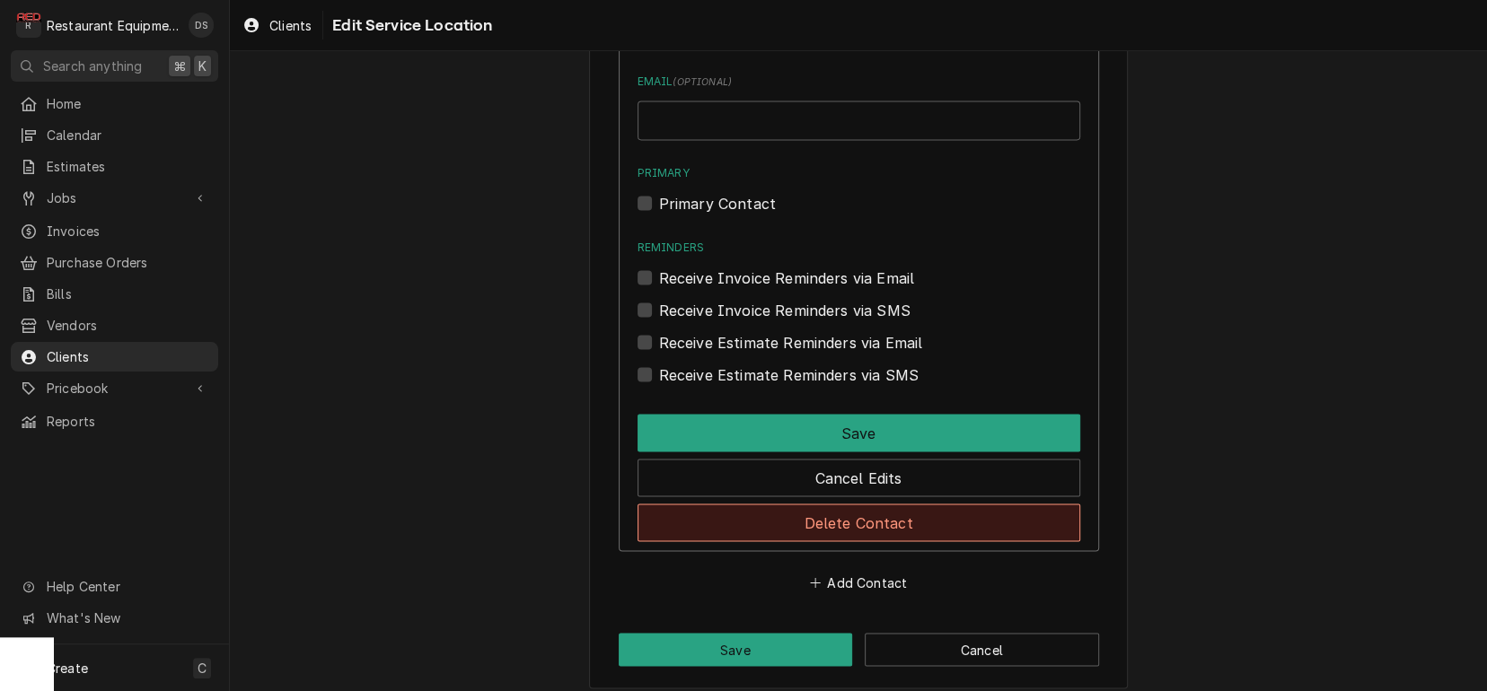
click at [831, 514] on button "Delete Contact" at bounding box center [858, 523] width 443 height 38
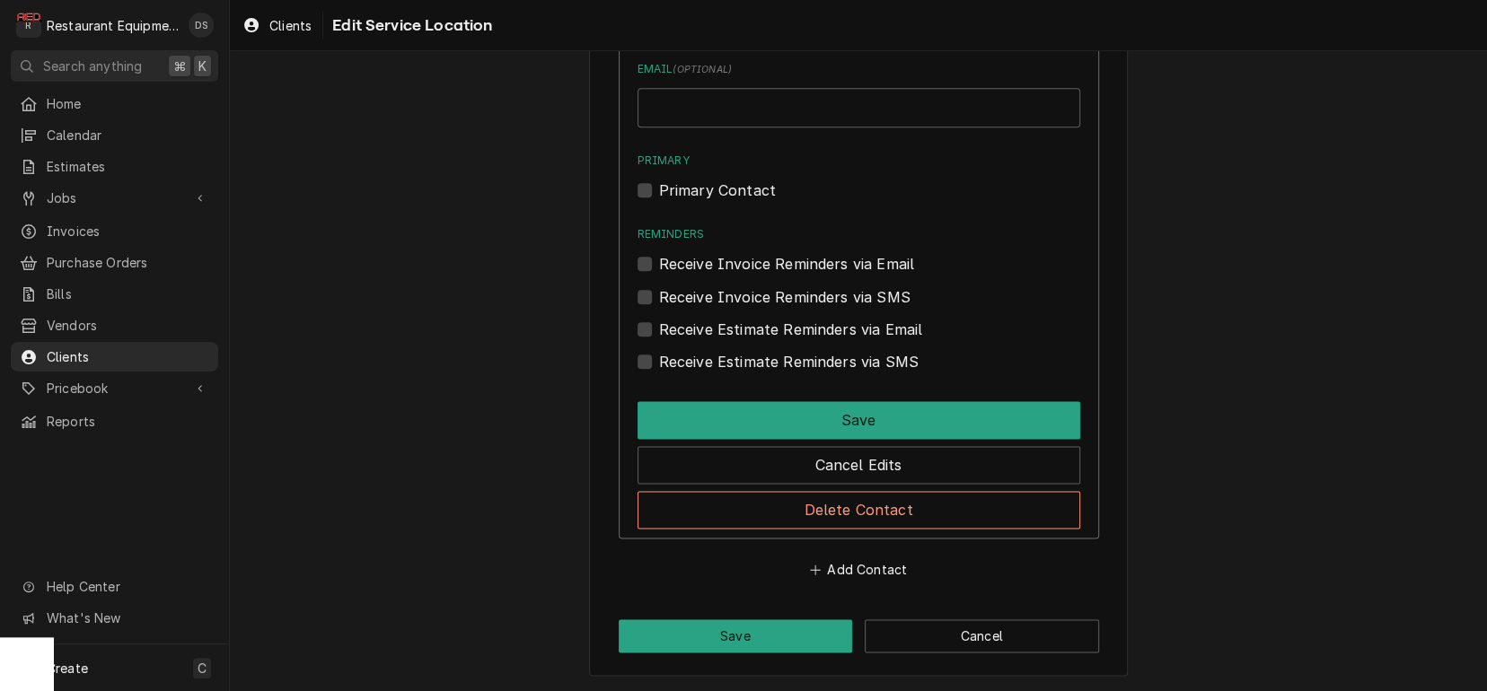
scroll to position [1260, 0]
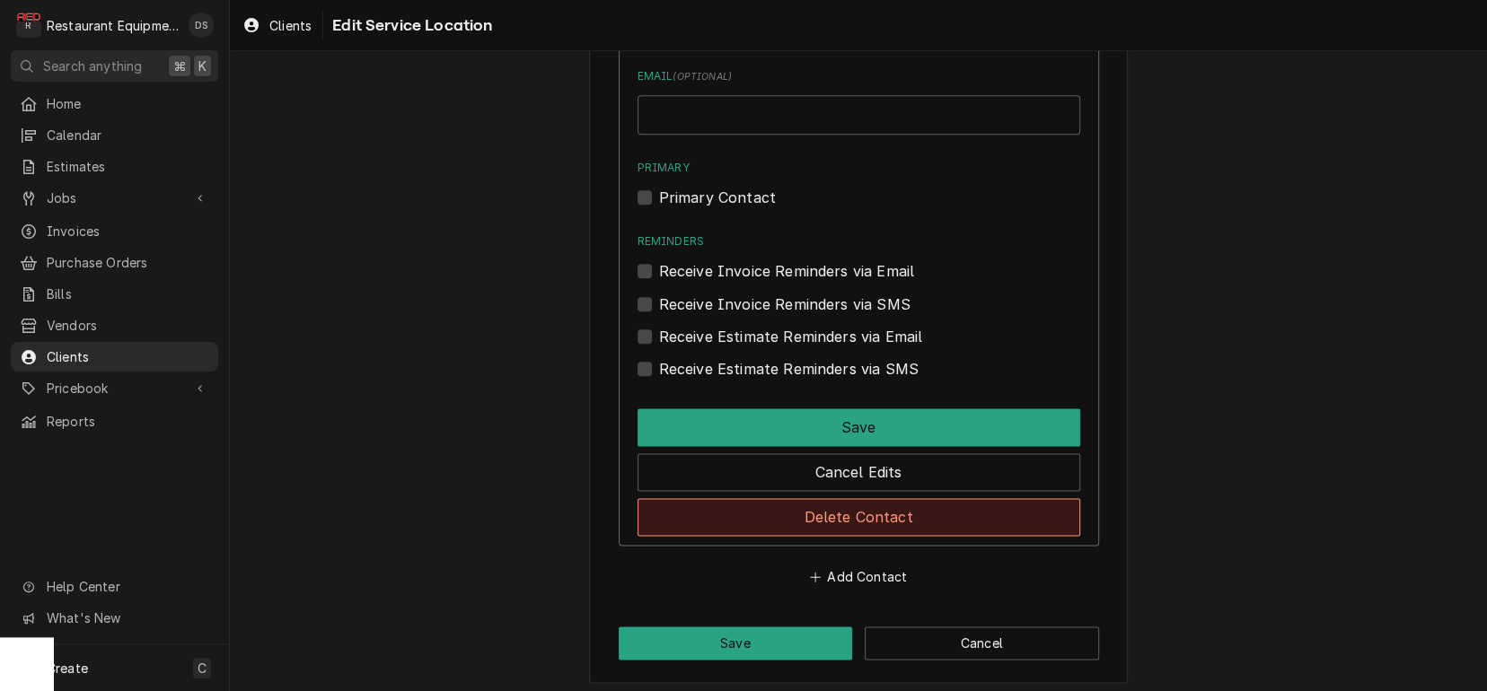
click at [831, 515] on button "Delete Contact" at bounding box center [858, 517] width 443 height 38
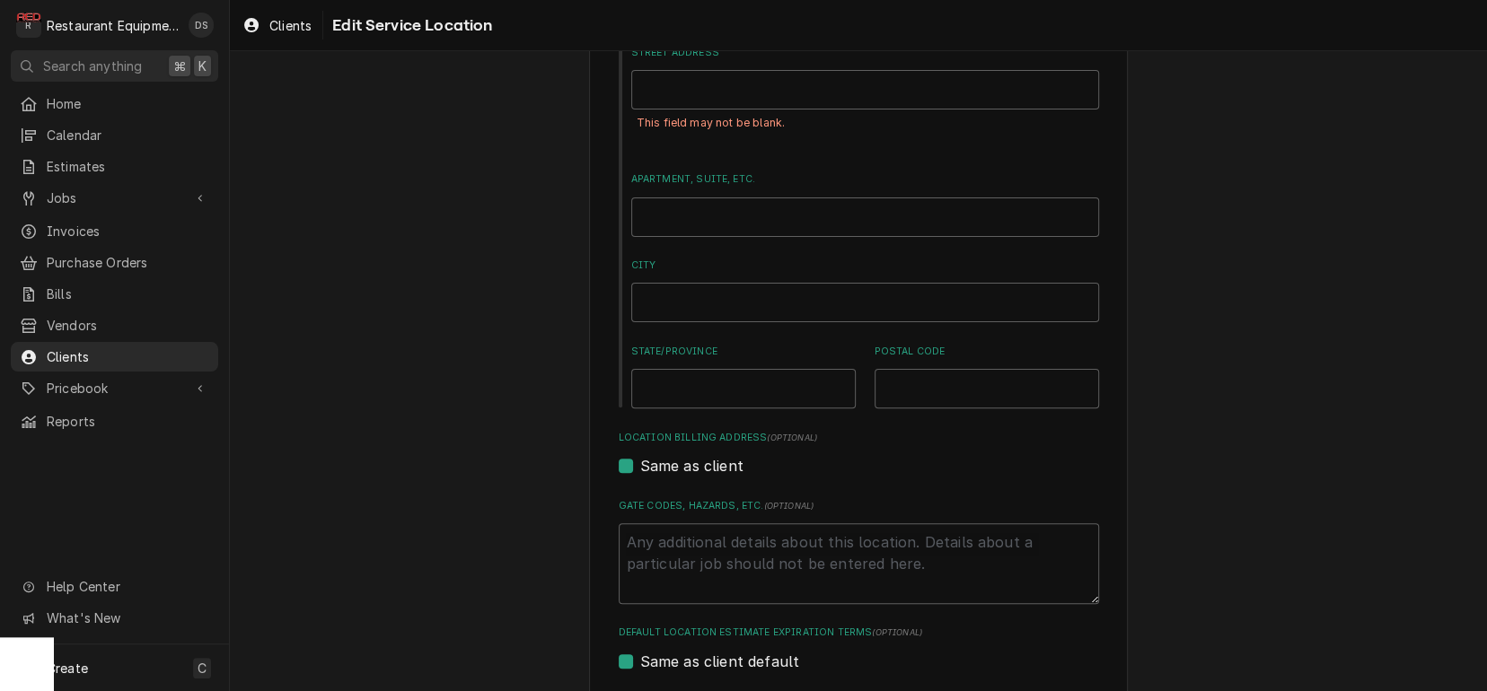
scroll to position [62, 0]
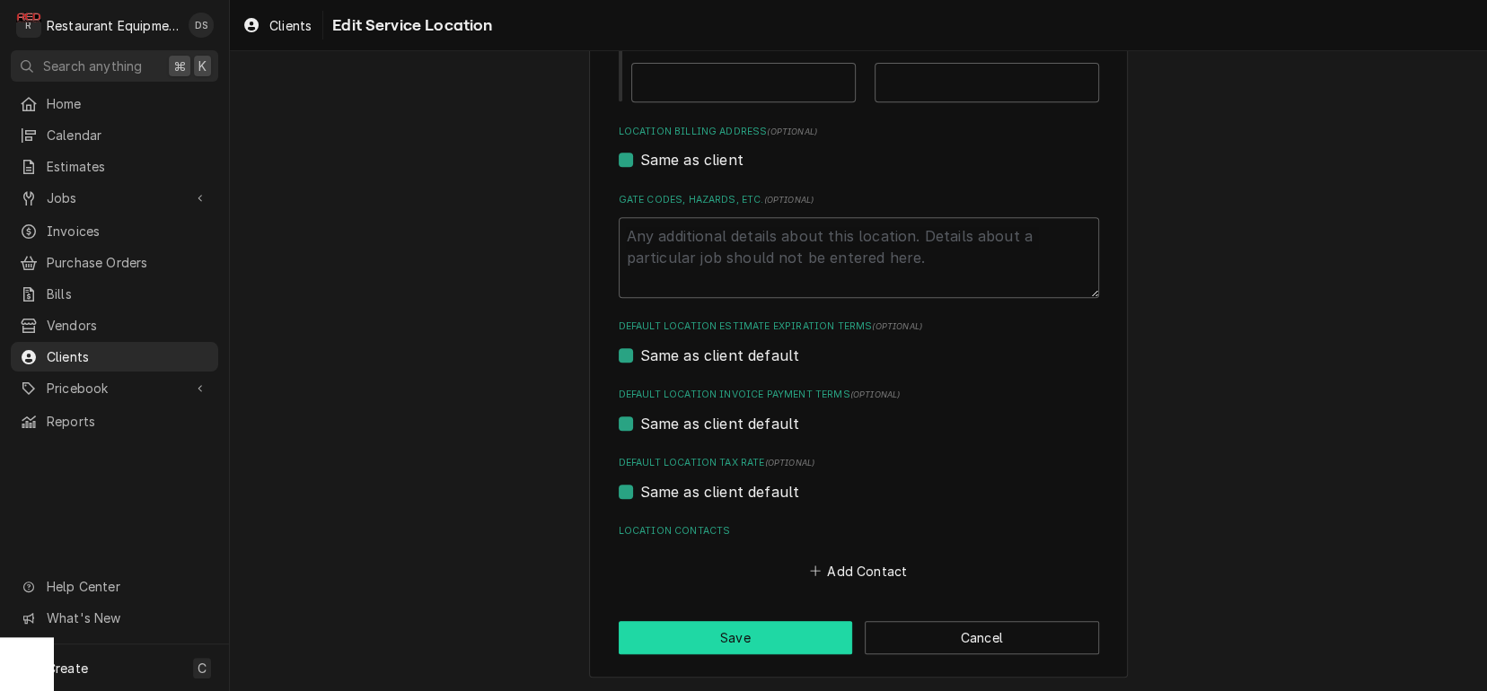
click at [765, 645] on button "Save" at bounding box center [736, 637] width 234 height 33
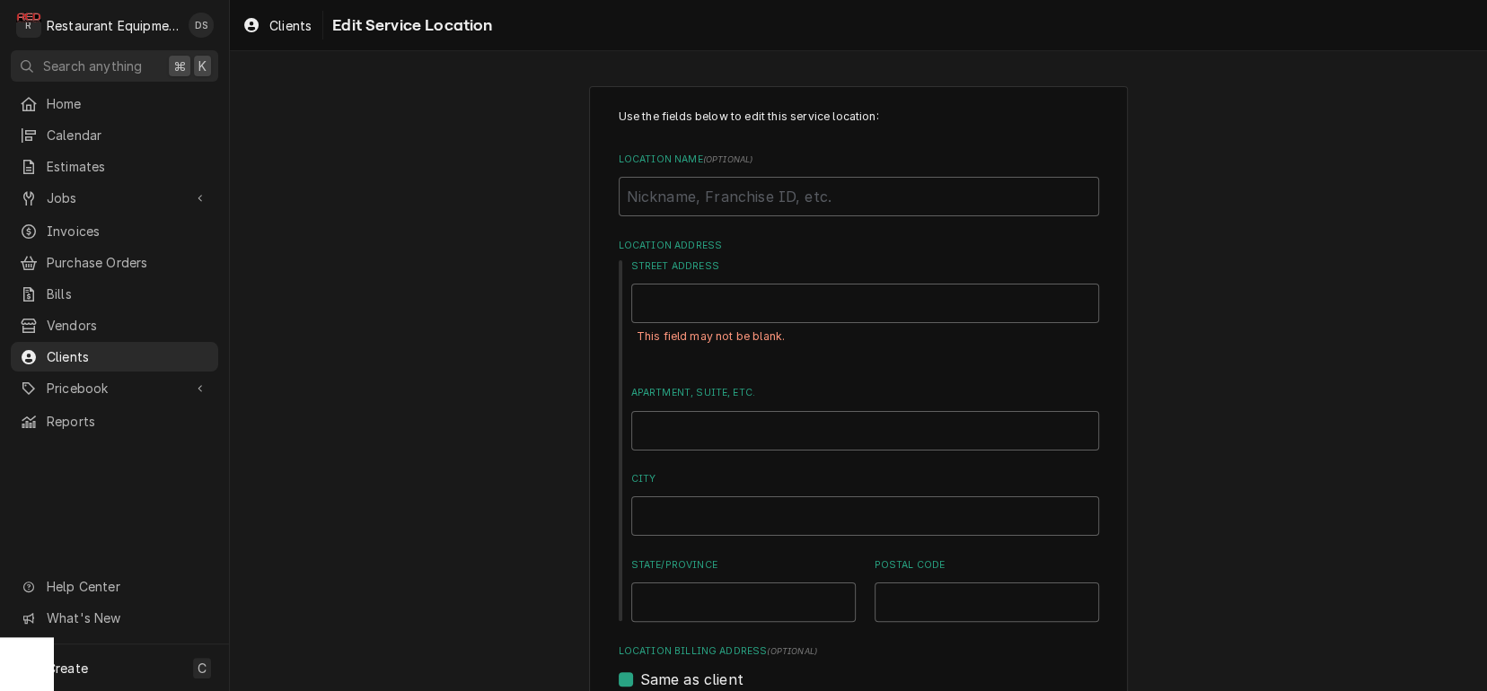
scroll to position [0, 0]
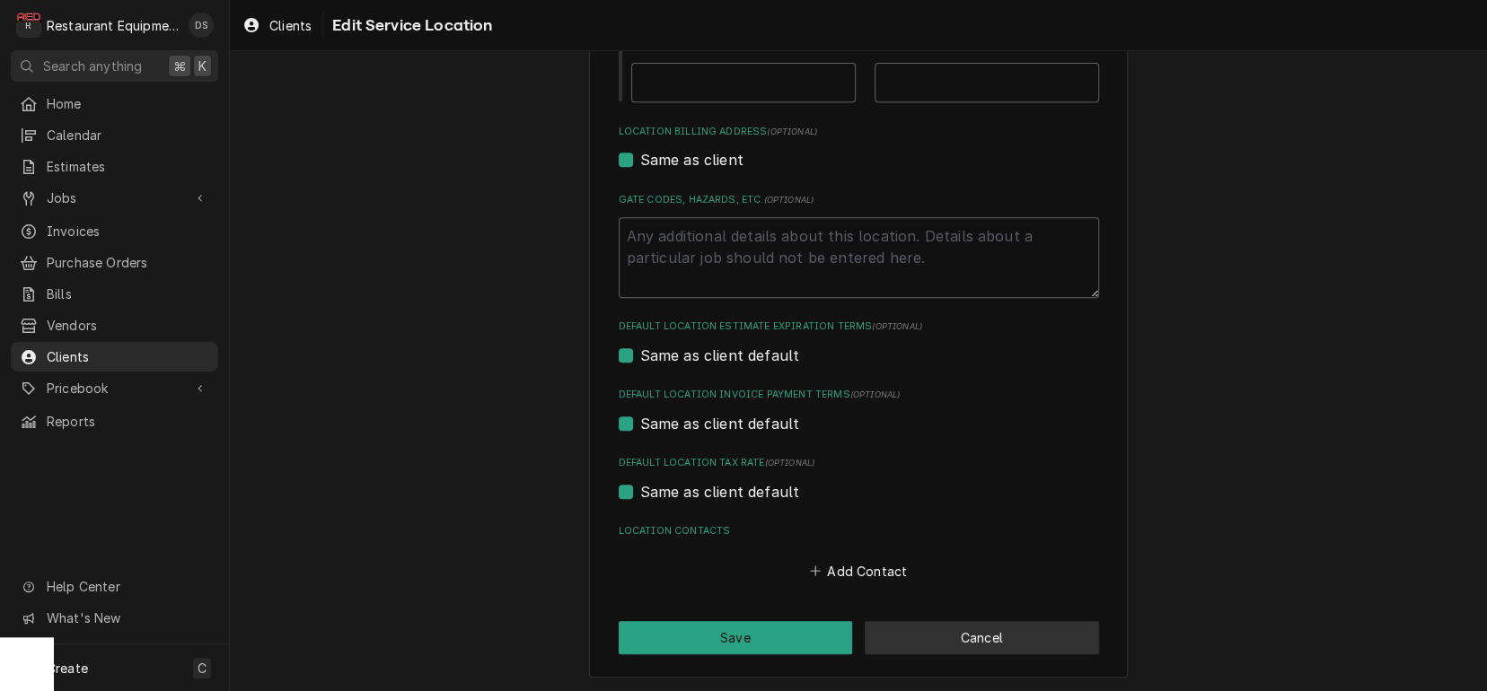
click at [988, 635] on button "Cancel" at bounding box center [982, 637] width 234 height 33
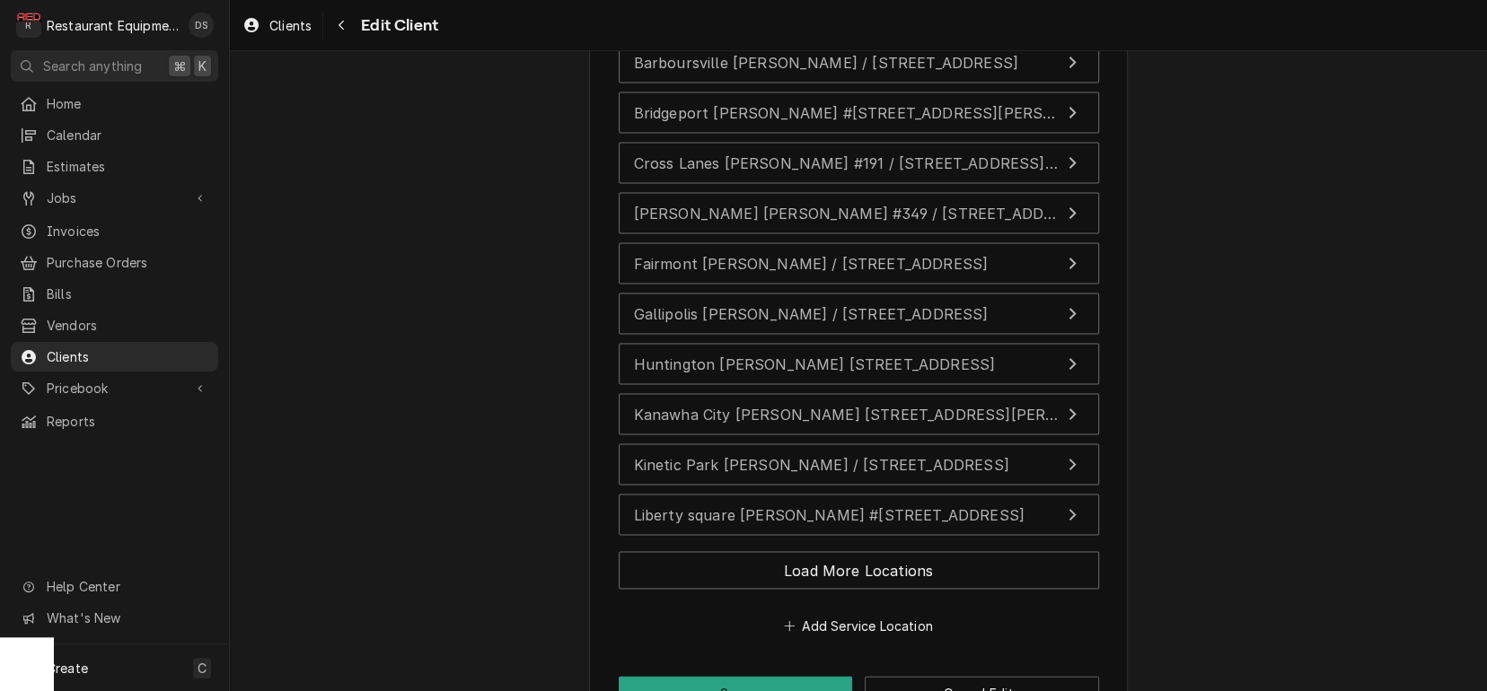
scroll to position [2123, 0]
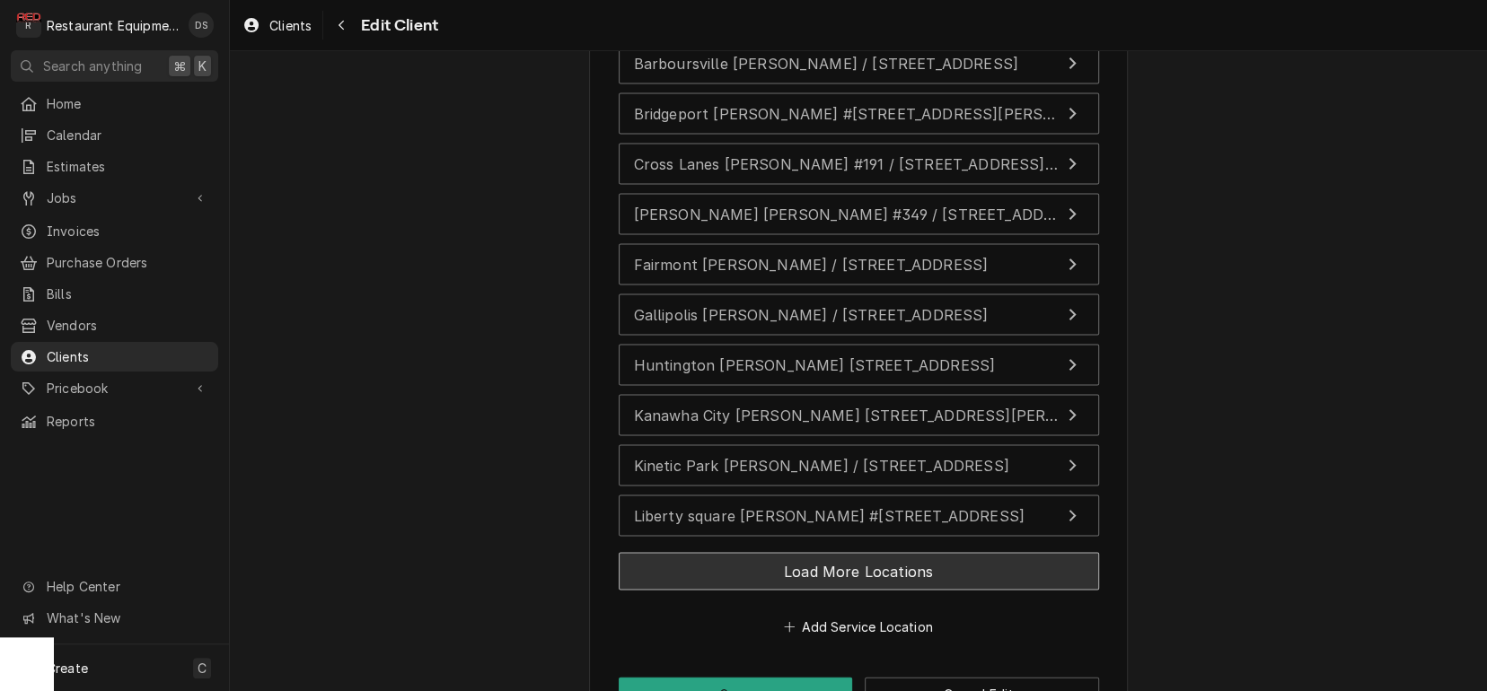
click at [820, 552] on button "Load More Locations" at bounding box center [859, 571] width 480 height 38
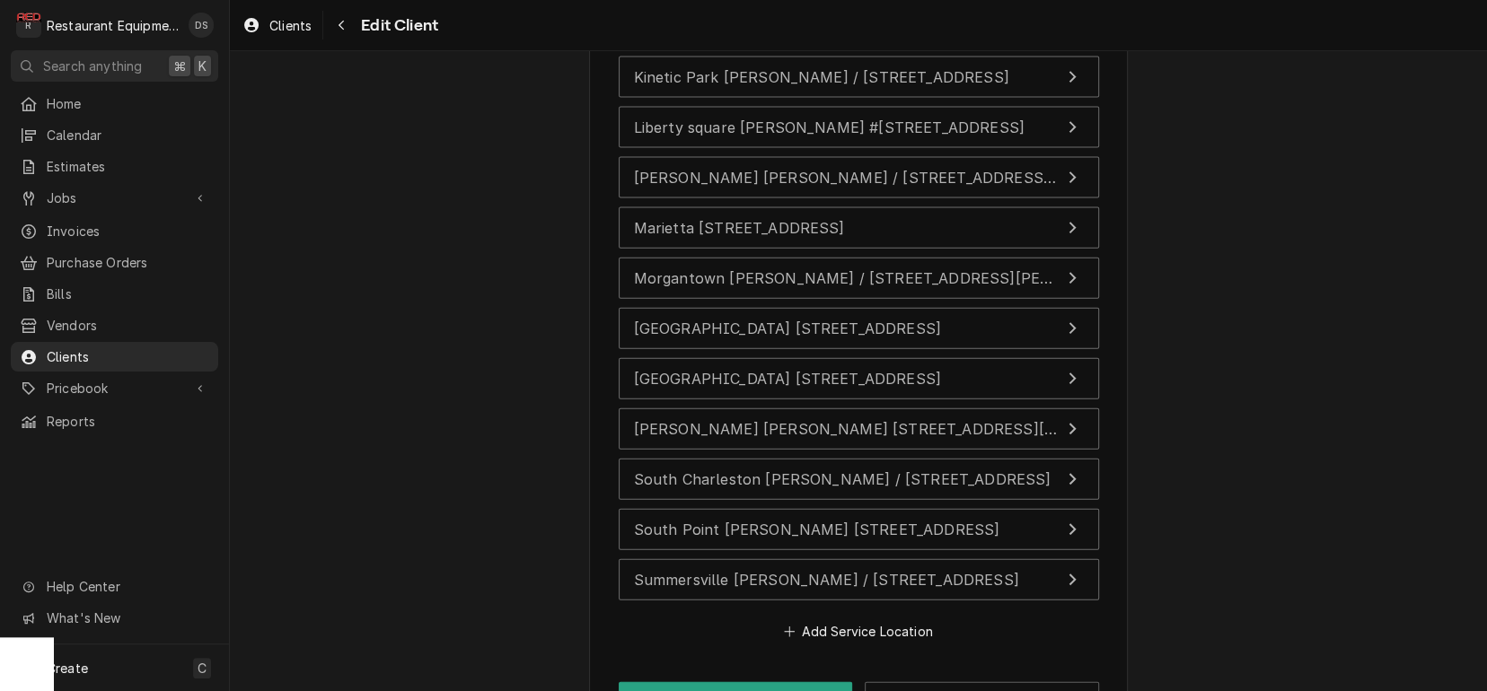
scroll to position [0, 0]
drag, startPoint x: 1006, startPoint y: 411, endPoint x: 607, endPoint y: 402, distance: 398.7
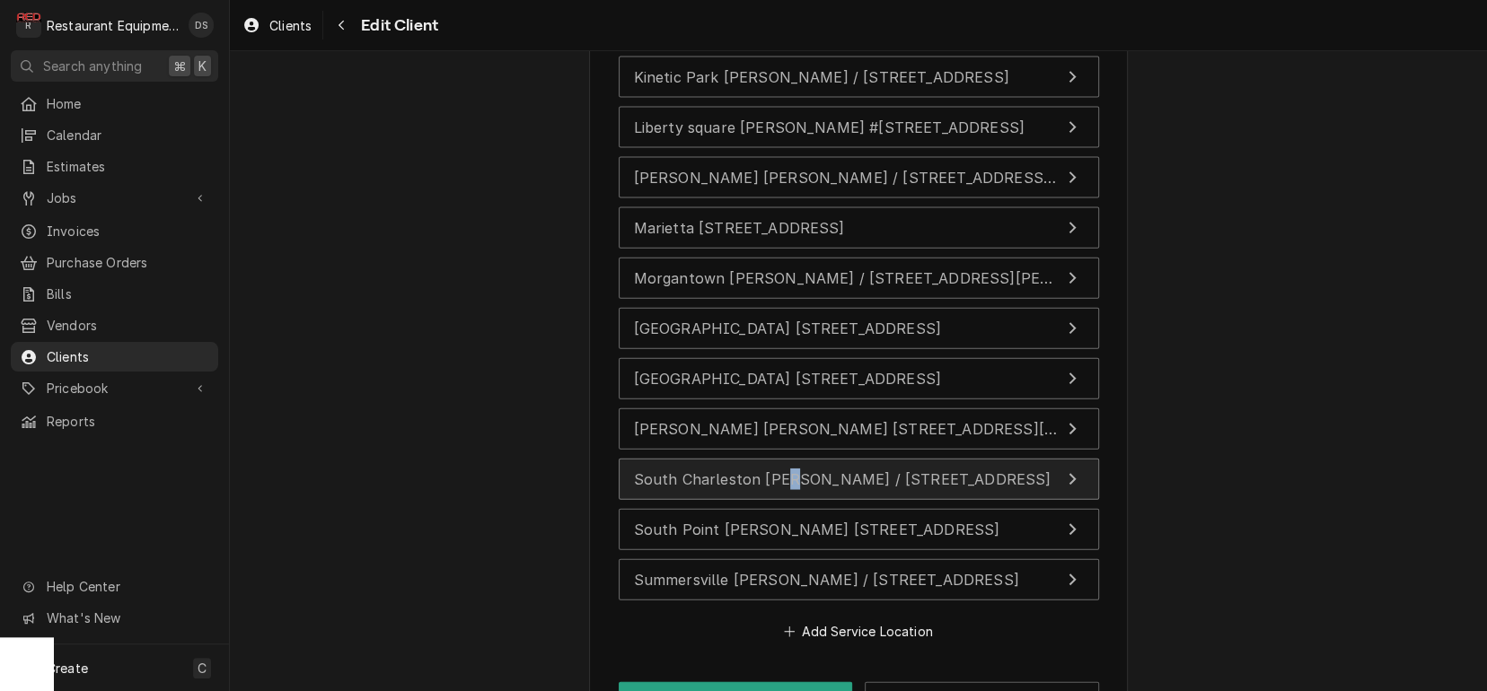
click at [725, 470] on span "South Charleston Bob Evans / 4001 MacCorkle Ave SW, South Charleston, WV 25309" at bounding box center [842, 479] width 417 height 18
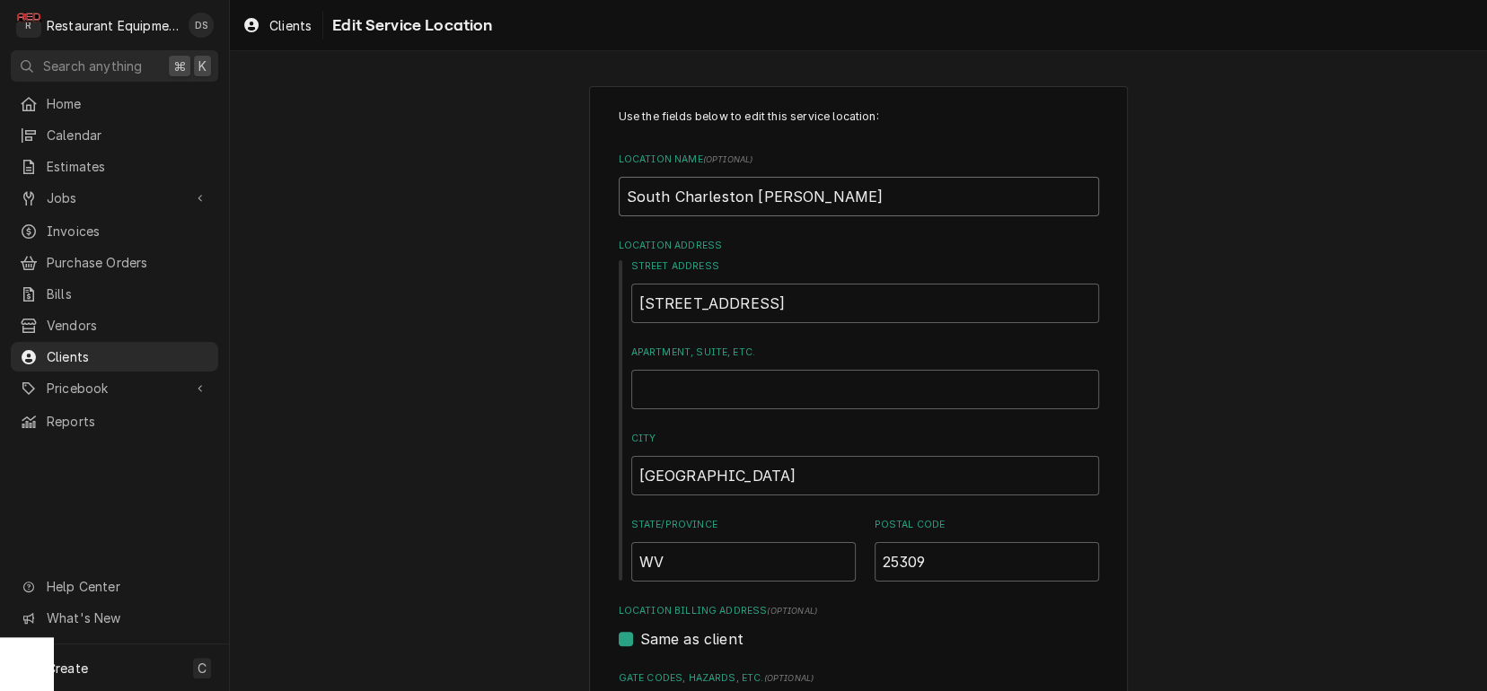
drag, startPoint x: 831, startPoint y: 194, endPoint x: 485, endPoint y: 191, distance: 346.6
type textarea "x"
type input "D"
type textarea "x"
type input "DO"
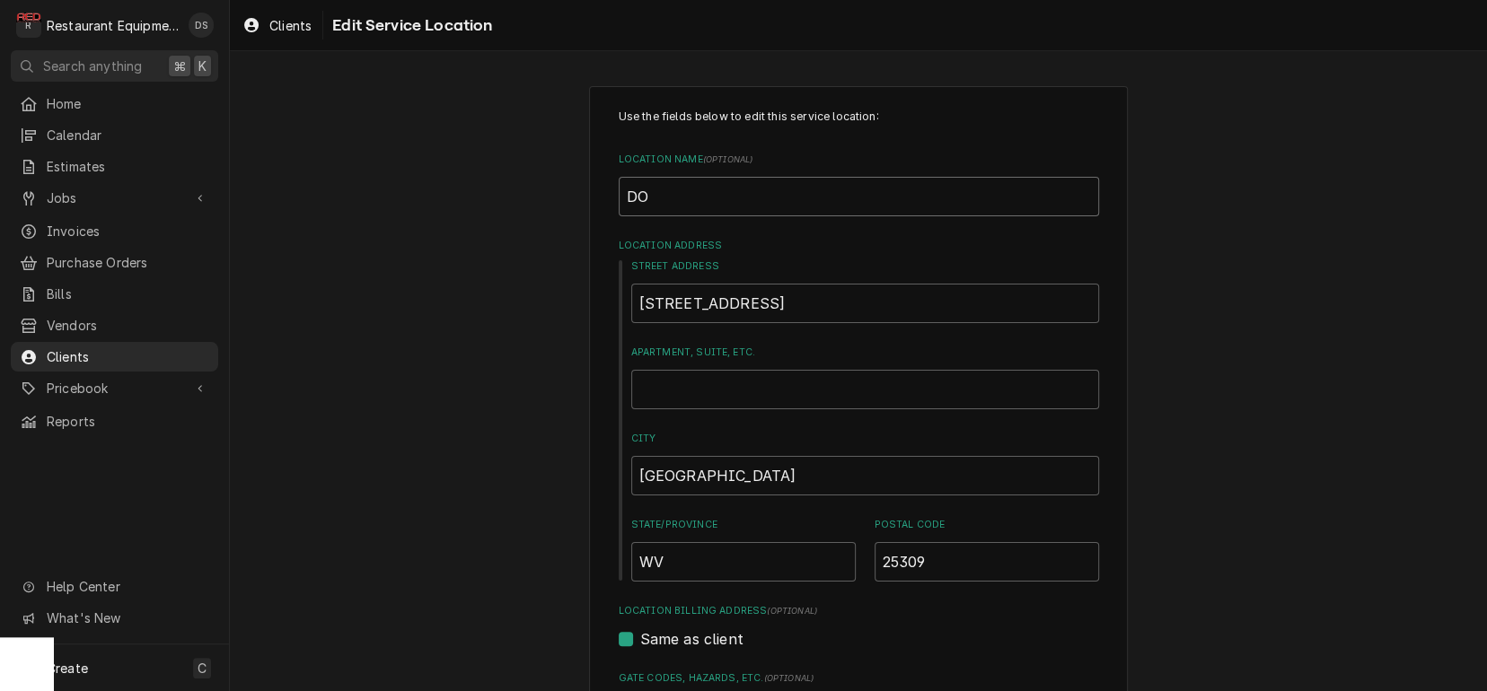
type textarea "x"
type input "DO"
type textarea "x"
type input "DO N"
type textarea "x"
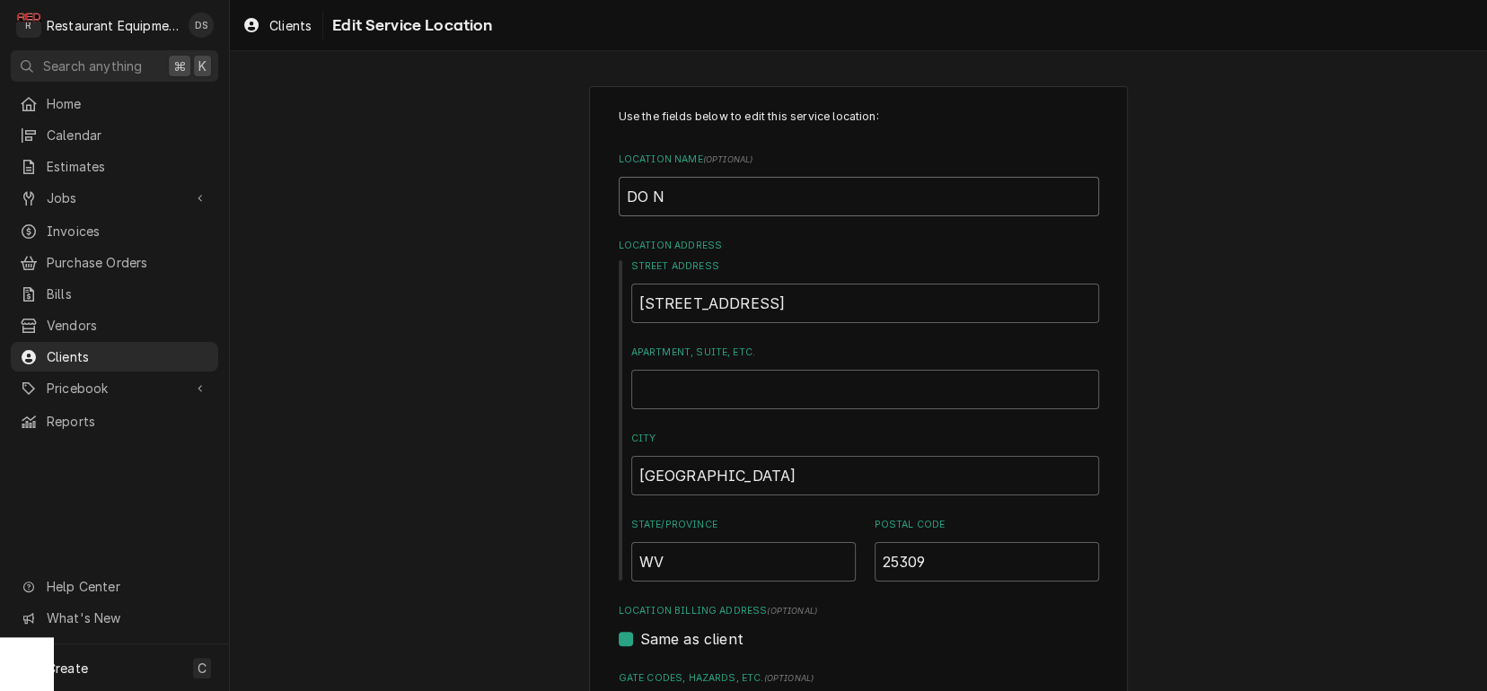
type input "DO NO"
type textarea "x"
type input "DO NOT"
type textarea "x"
type input "DO NOT"
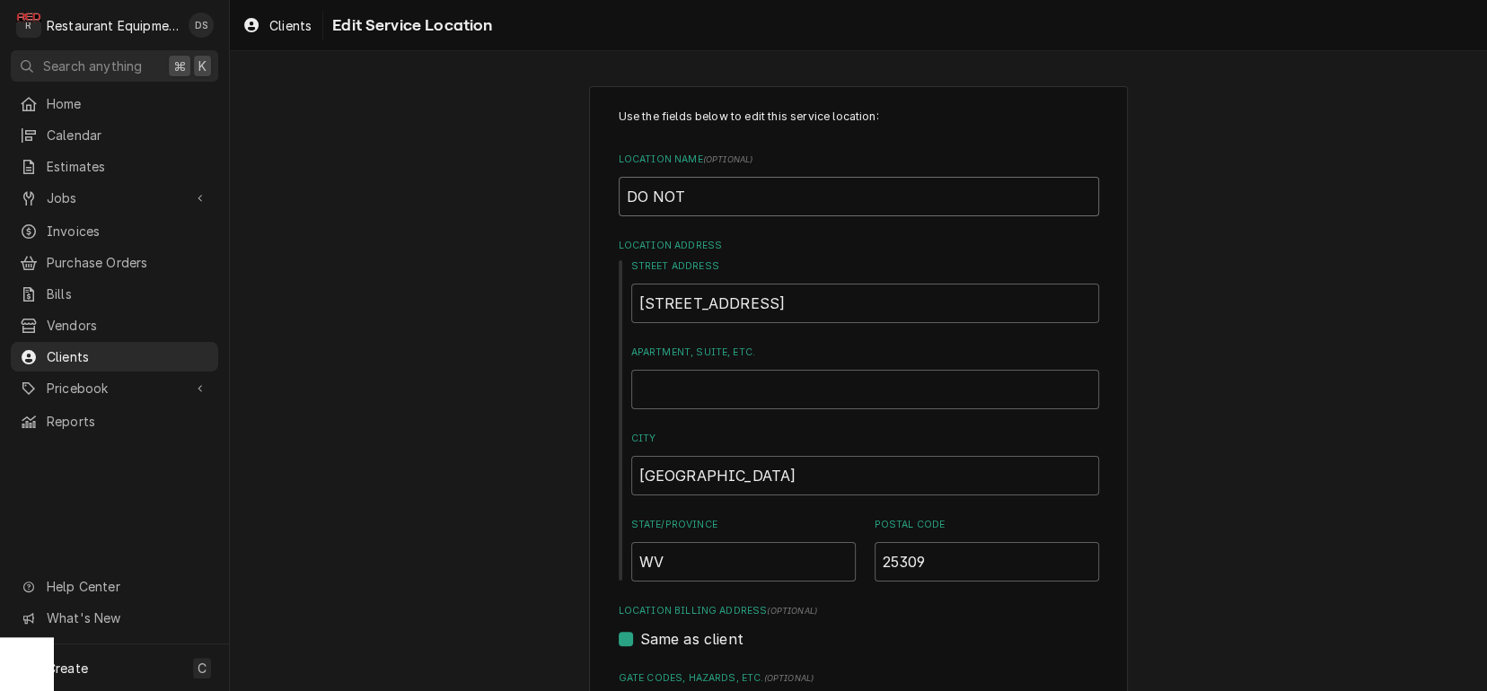
type textarea "x"
type input "DO NOT U"
type textarea "x"
type input "DO NOT US"
type textarea "x"
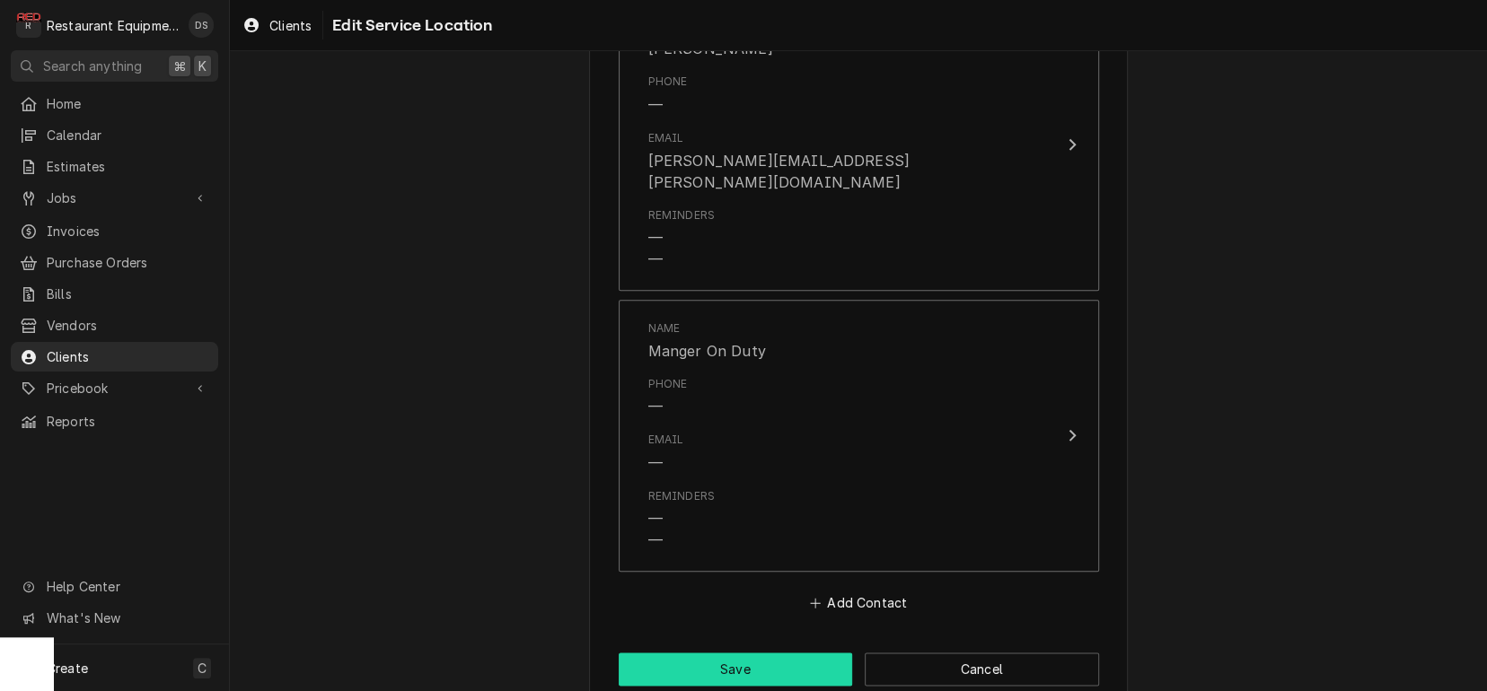
scroll to position [0, 1]
type input "DO NOT USE"
click at [760, 653] on button "Save" at bounding box center [736, 669] width 234 height 33
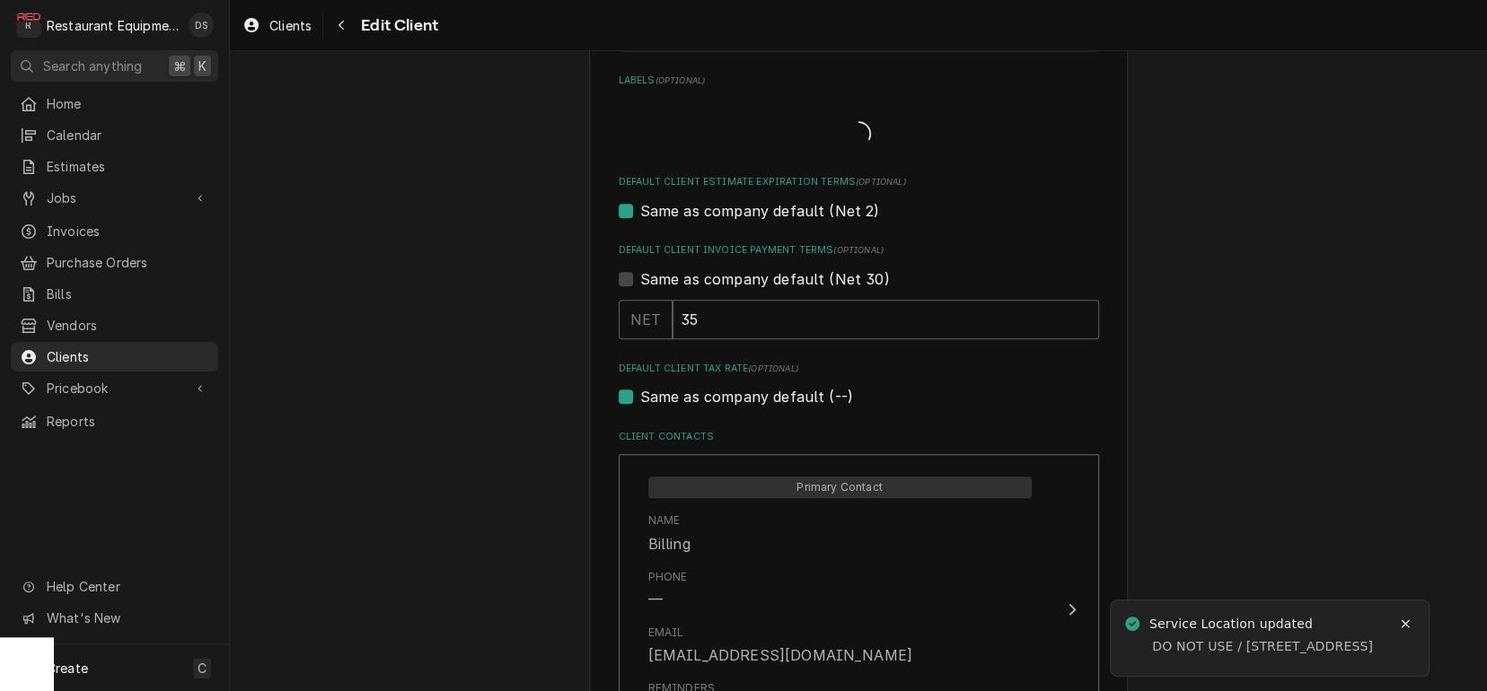
scroll to position [1634, 0]
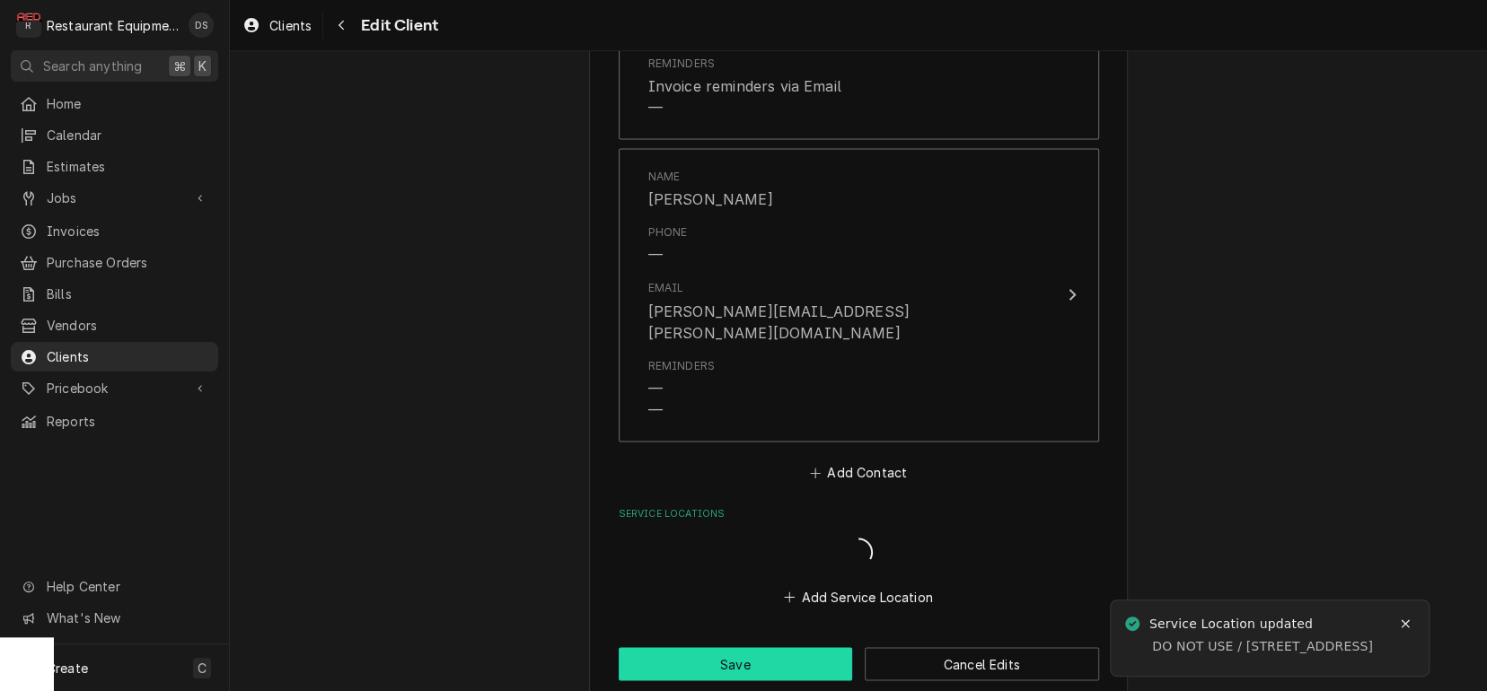
click at [725, 647] on button "Save" at bounding box center [736, 663] width 234 height 33
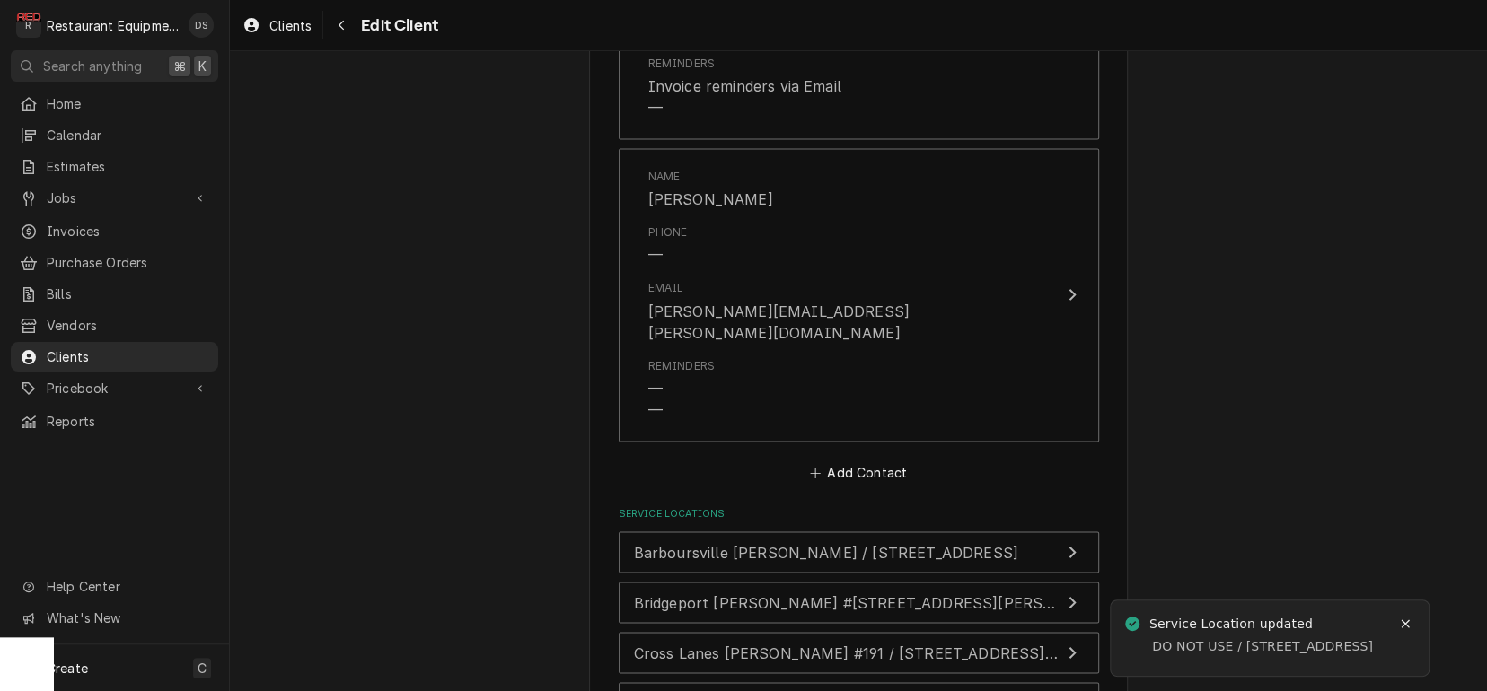
type textarea "x"
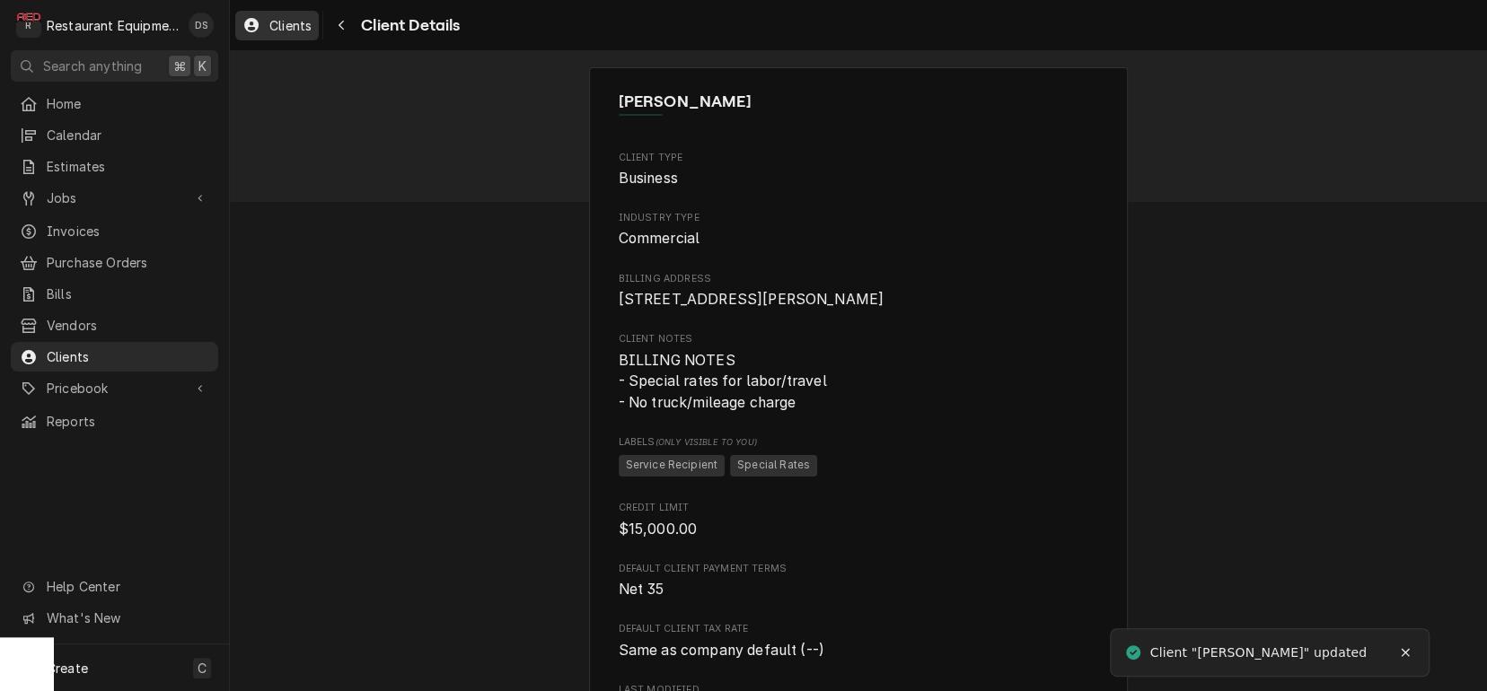
click at [294, 35] on link "Clients" at bounding box center [276, 26] width 83 height 30
